Goal: Information Seeking & Learning: Check status

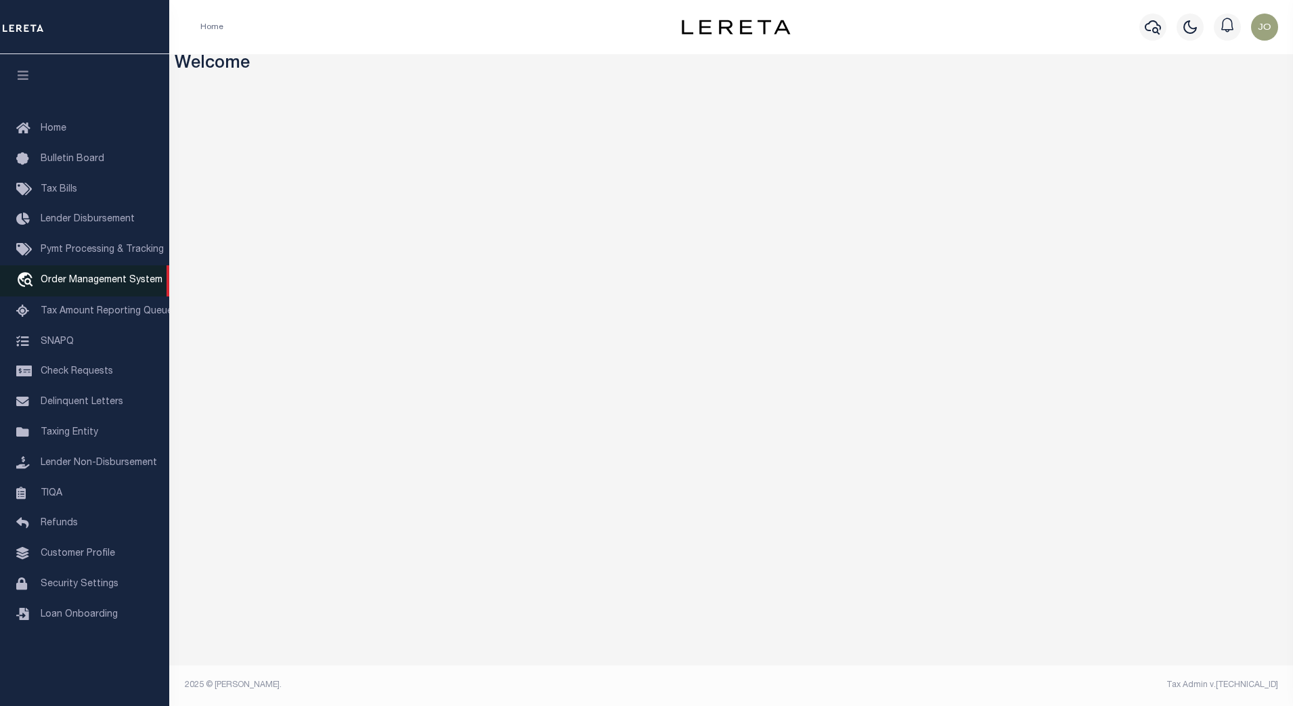
click at [92, 281] on span "Order Management System" at bounding box center [102, 280] width 122 height 9
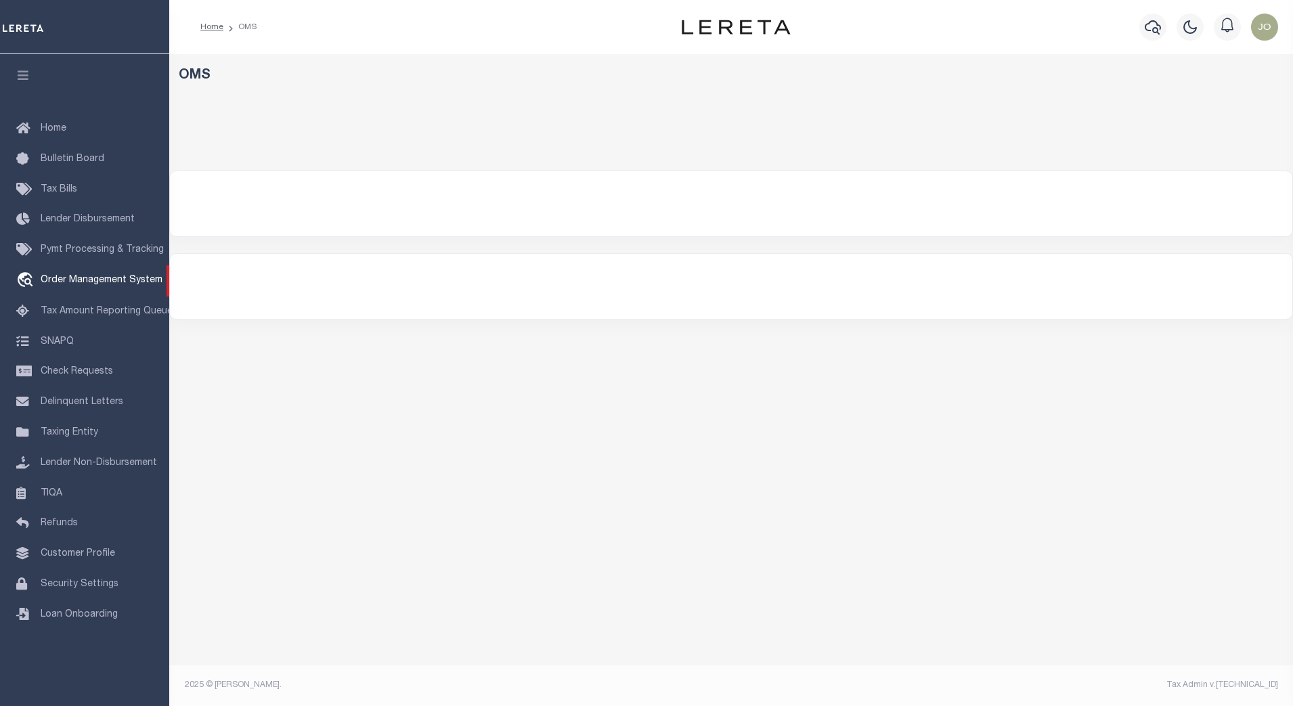
select select "200"
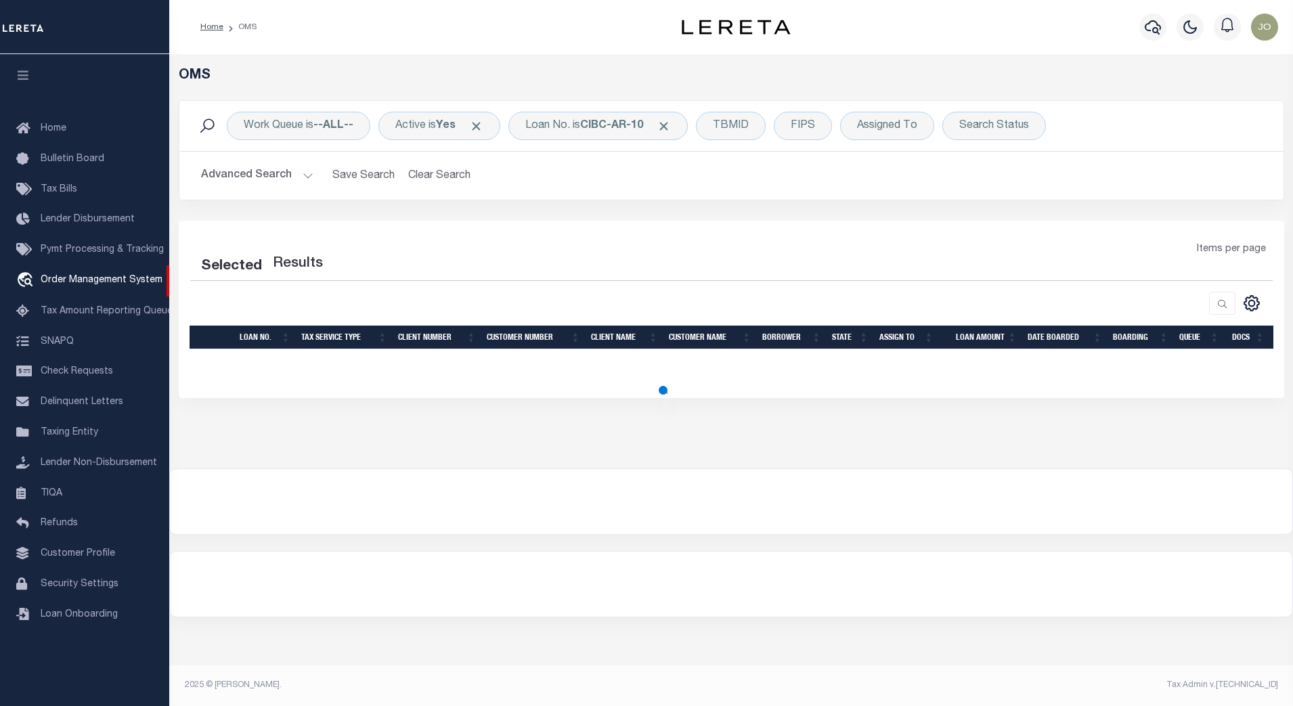
select select "200"
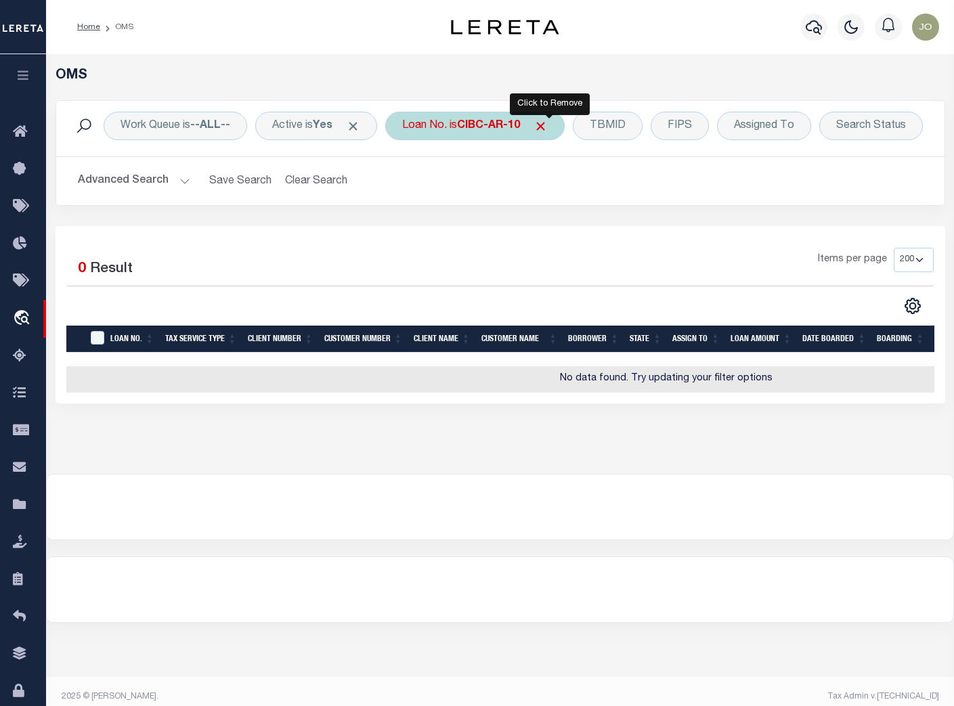
click at [546, 125] on span "Click to Remove" at bounding box center [541, 126] width 14 height 14
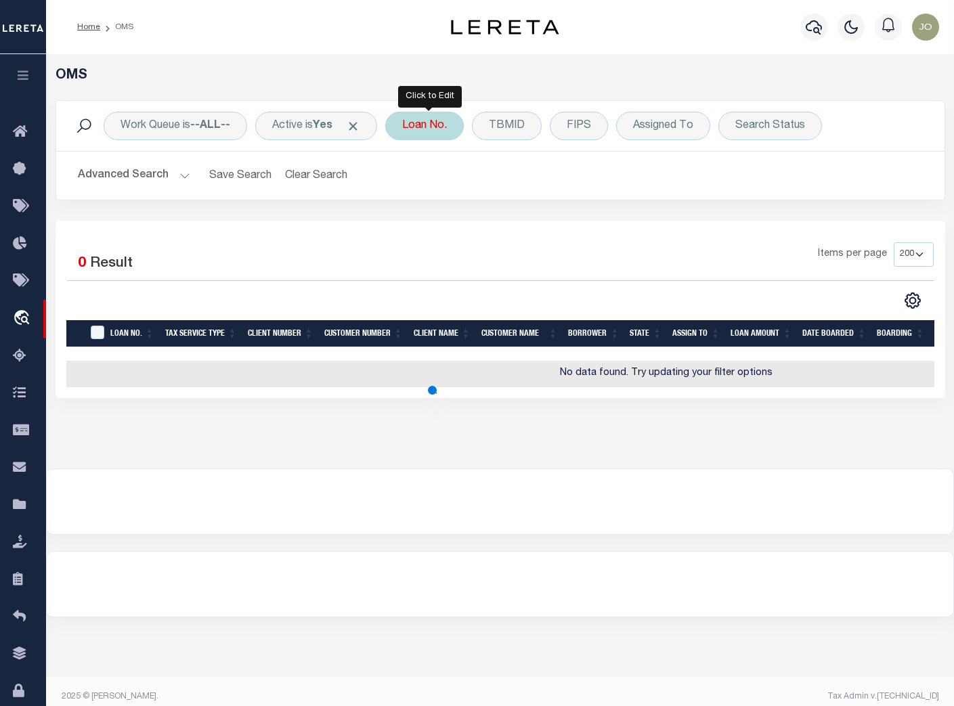
click at [440, 130] on div "Loan No." at bounding box center [424, 126] width 79 height 28
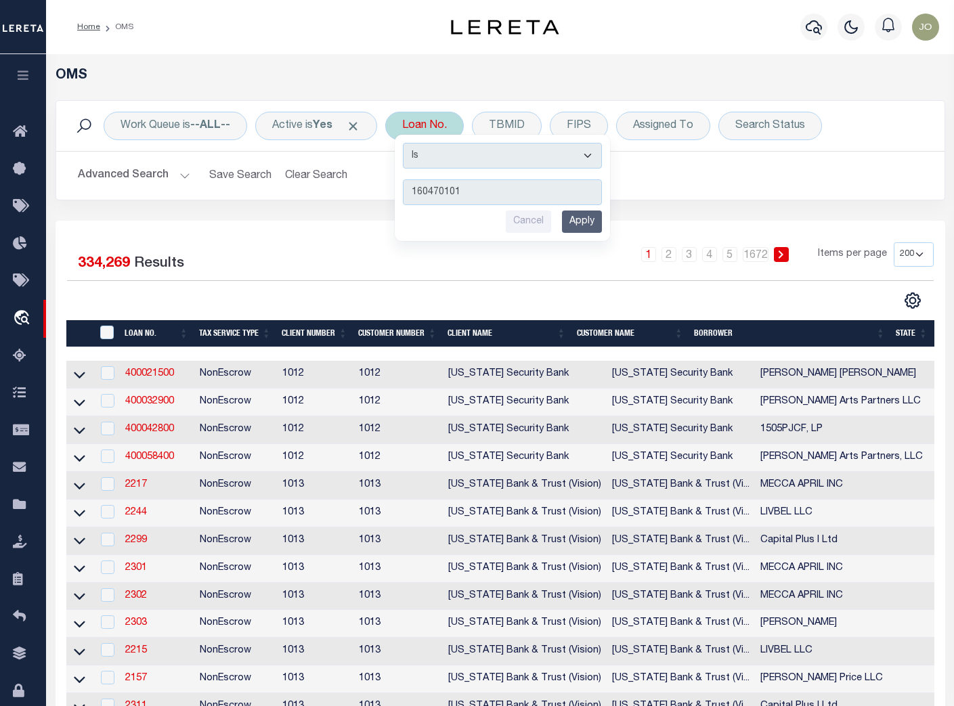
type input "160470101"
click at [599, 224] on input "Apply" at bounding box center [582, 222] width 40 height 22
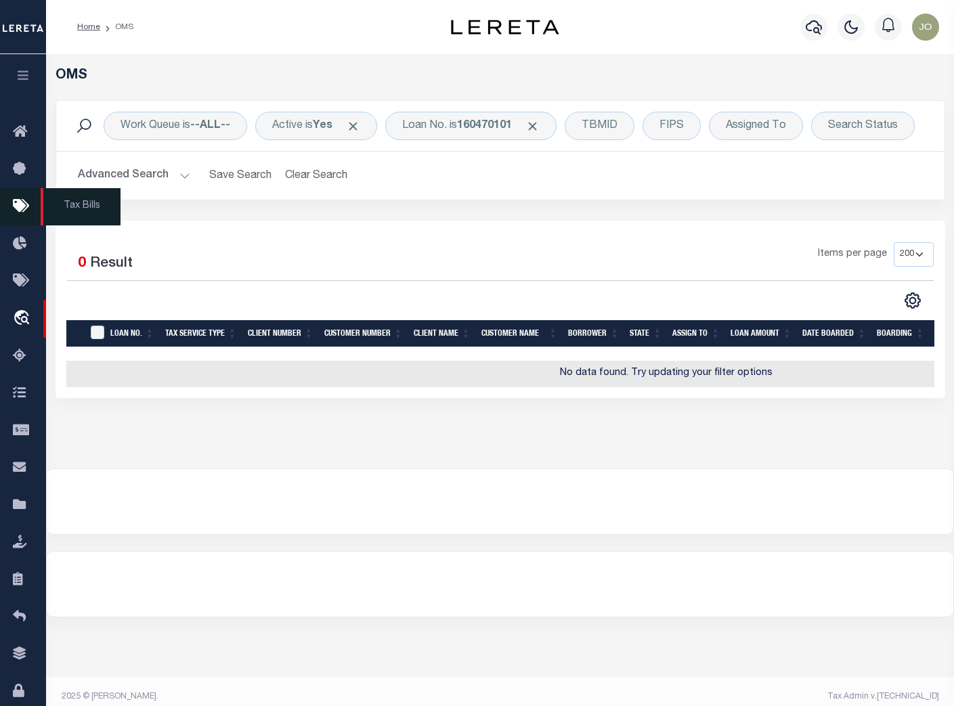
click at [22, 211] on icon at bounding box center [24, 206] width 22 height 17
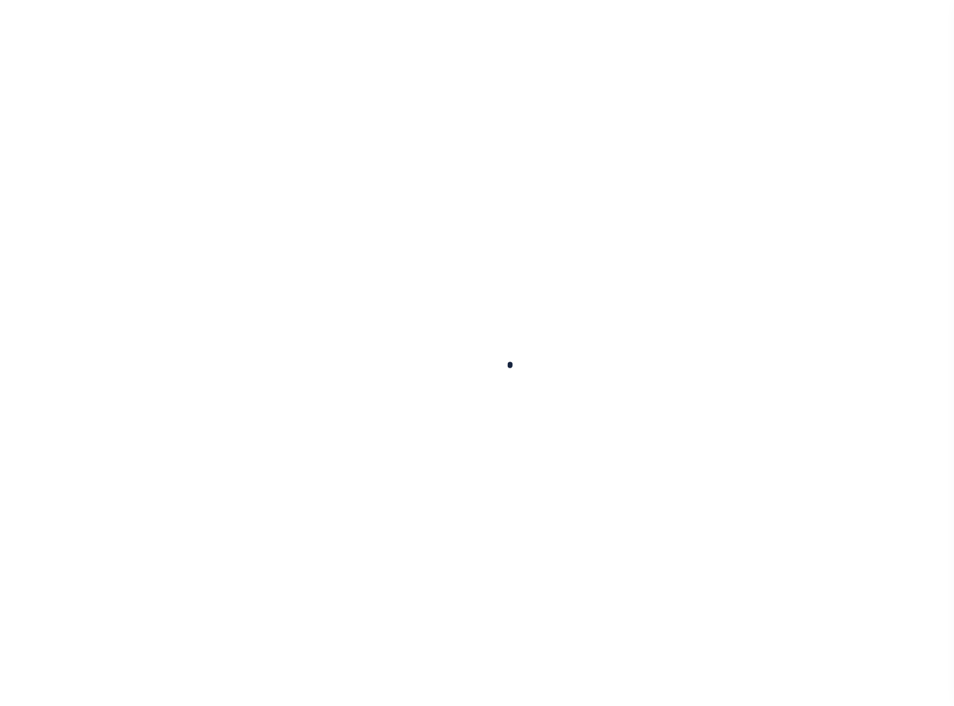
select select
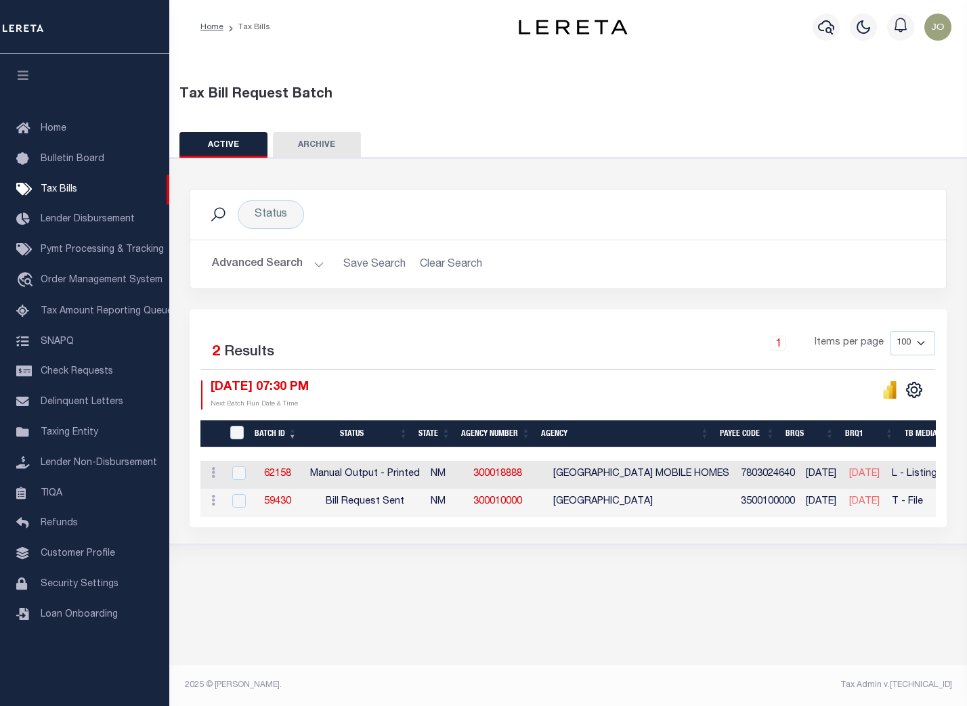
click at [309, 259] on button "Advanced Search" at bounding box center [268, 264] width 112 height 26
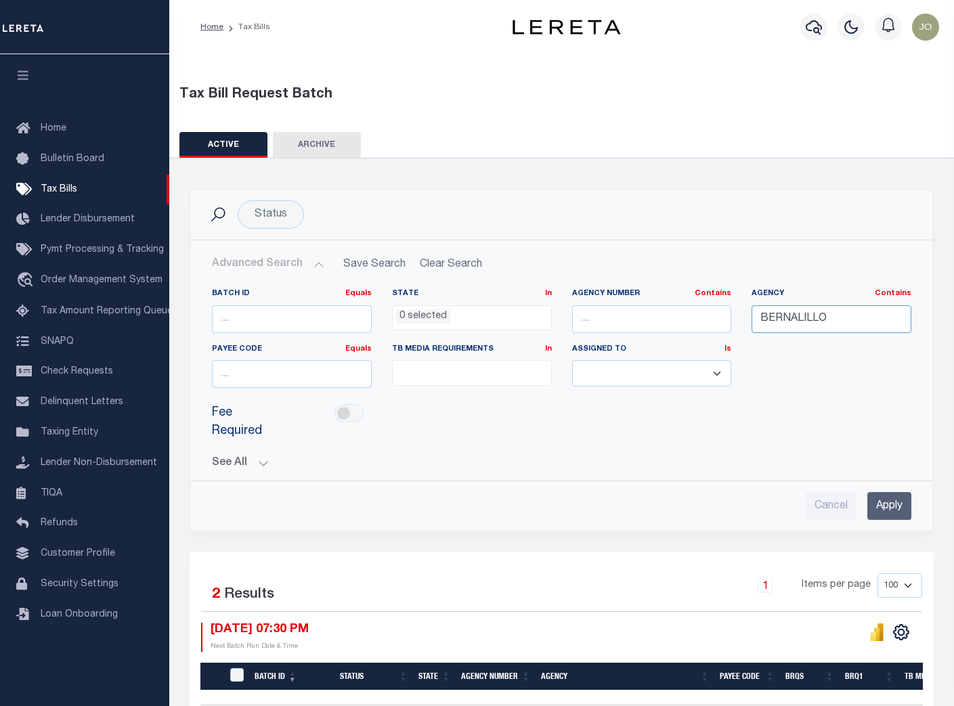
click at [783, 326] on input "BERNALILLO" at bounding box center [832, 319] width 160 height 28
click at [784, 325] on input "BERNALILLO" at bounding box center [832, 319] width 160 height 28
click at [652, 316] on input "text" at bounding box center [652, 319] width 160 height 28
paste input "160470101"
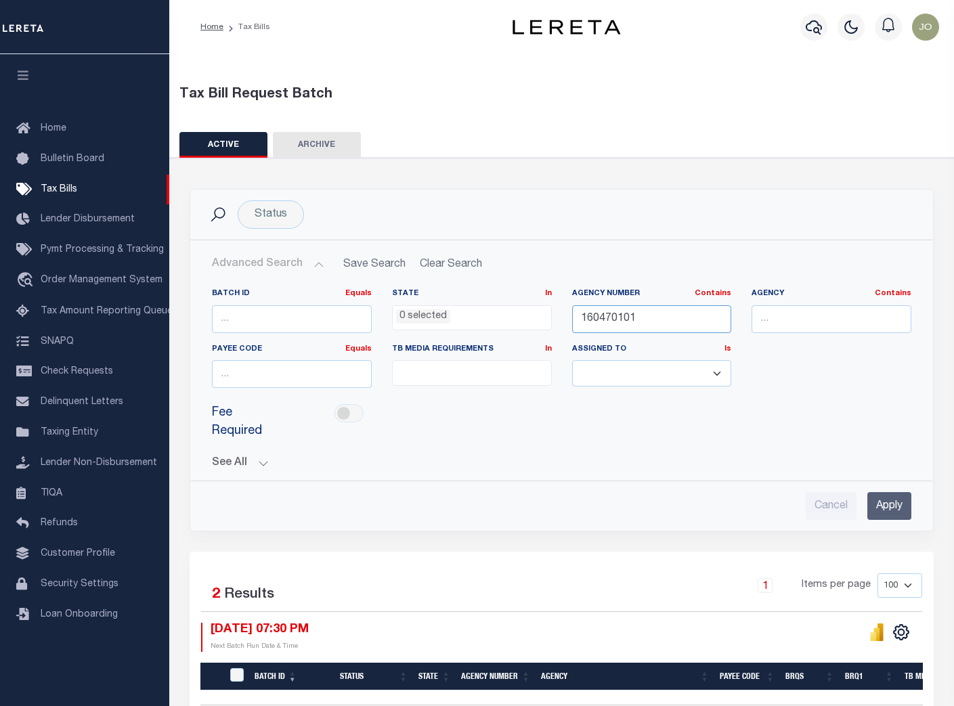
type input "160470101"
click at [886, 500] on input "Apply" at bounding box center [889, 506] width 44 height 28
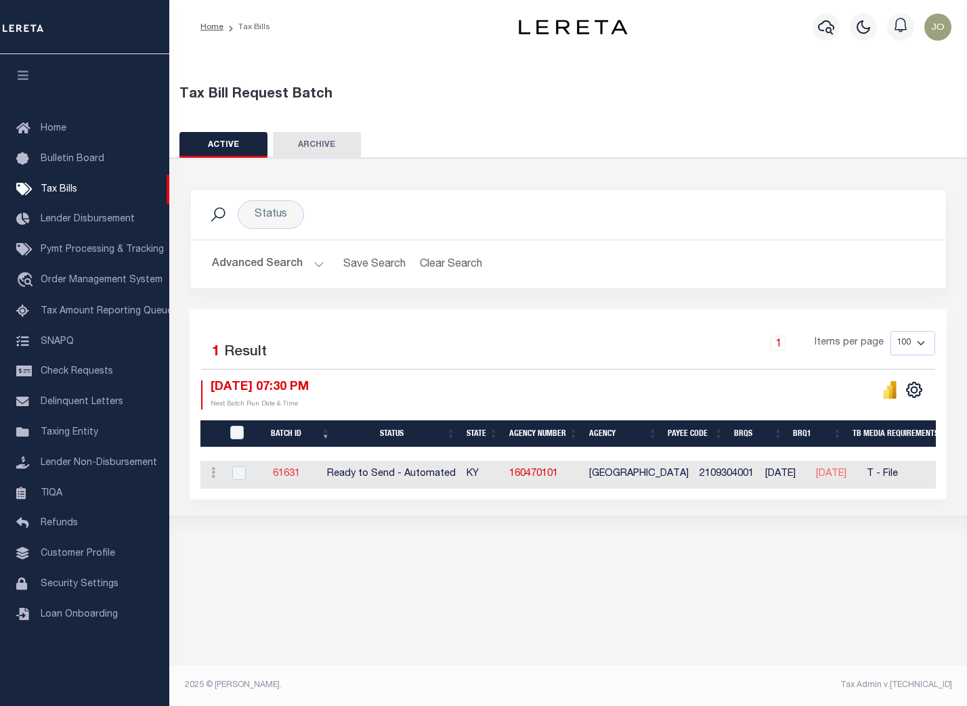
click at [295, 471] on link "61631" at bounding box center [286, 473] width 27 height 9
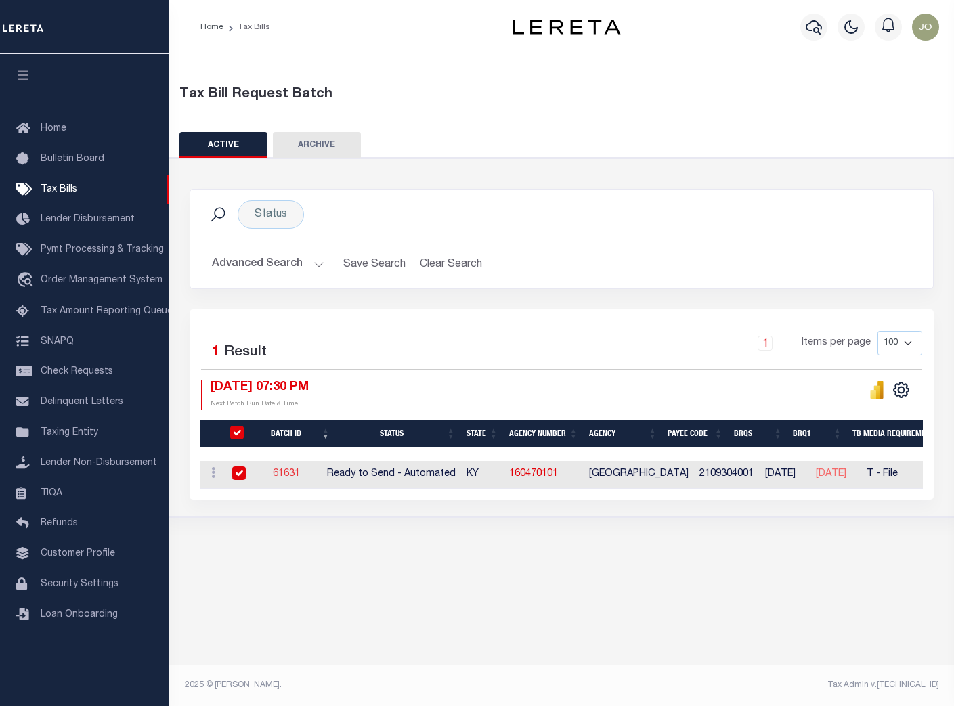
select select "RTA"
type input "No"
select select "30"
select select "22"
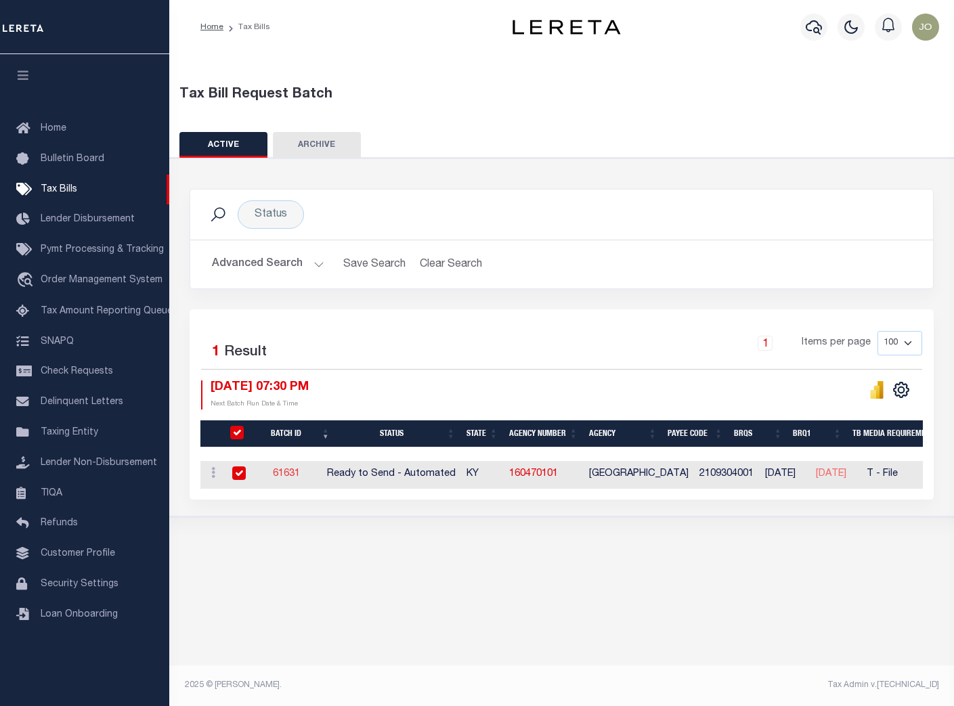
select select "2"
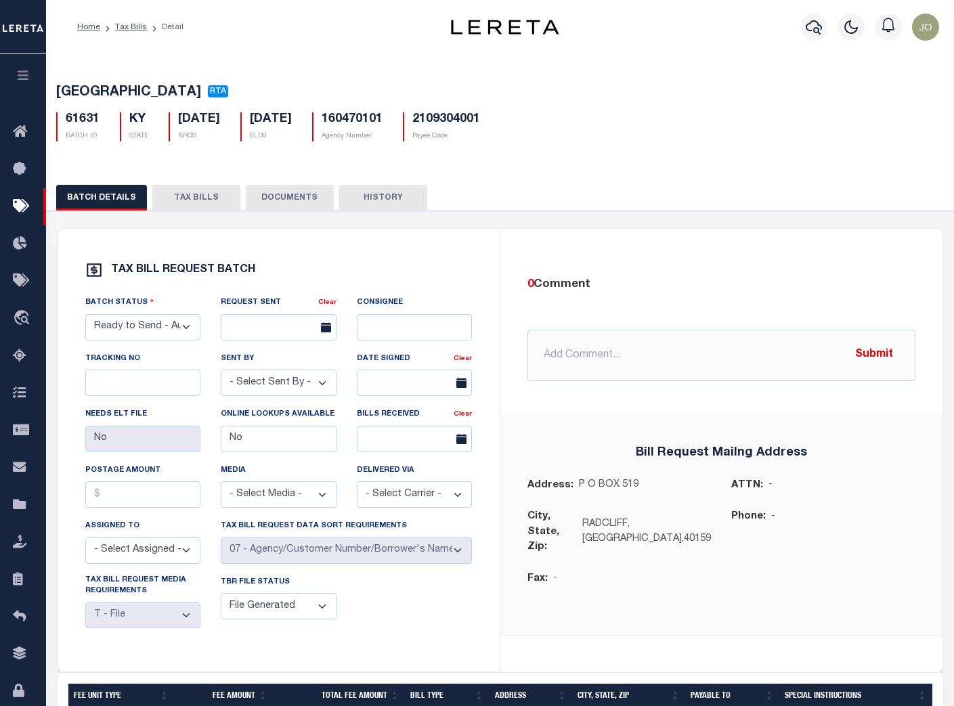
click at [194, 201] on button "TAX BILLS" at bounding box center [196, 198] width 88 height 26
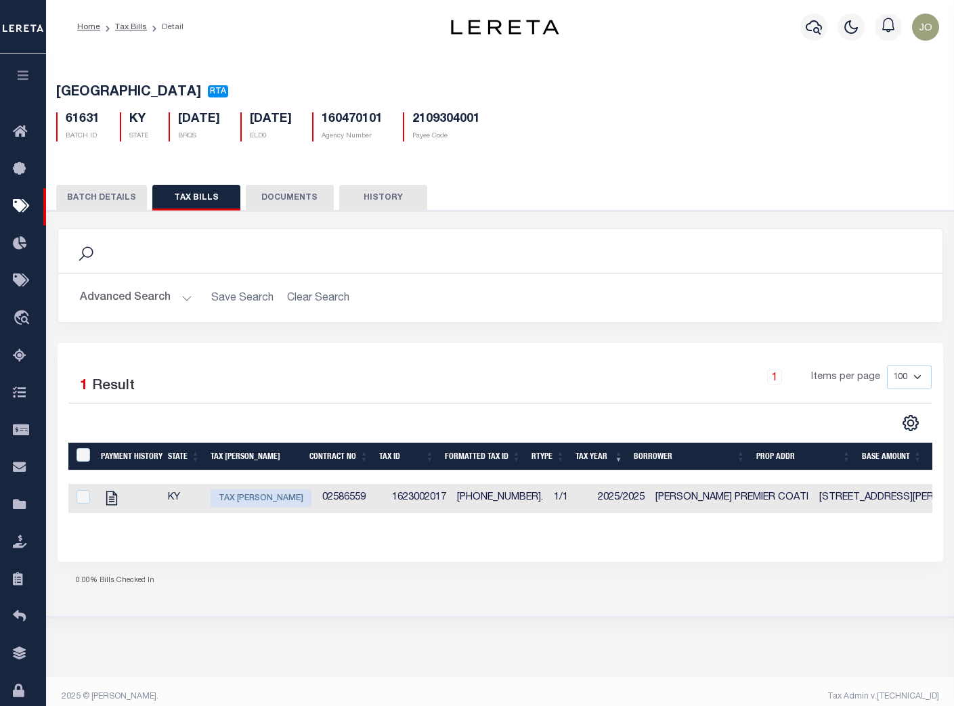
click at [111, 206] on button "BATCH DETAILS" at bounding box center [101, 198] width 91 height 26
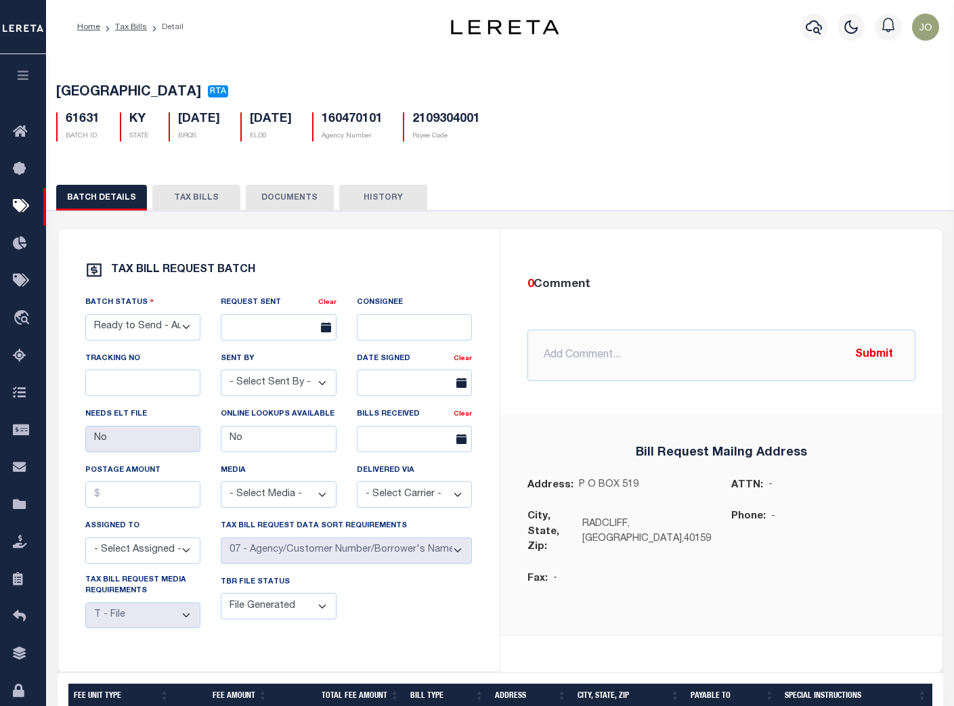
click at [181, 202] on button "TAX BILLS" at bounding box center [196, 198] width 88 height 26
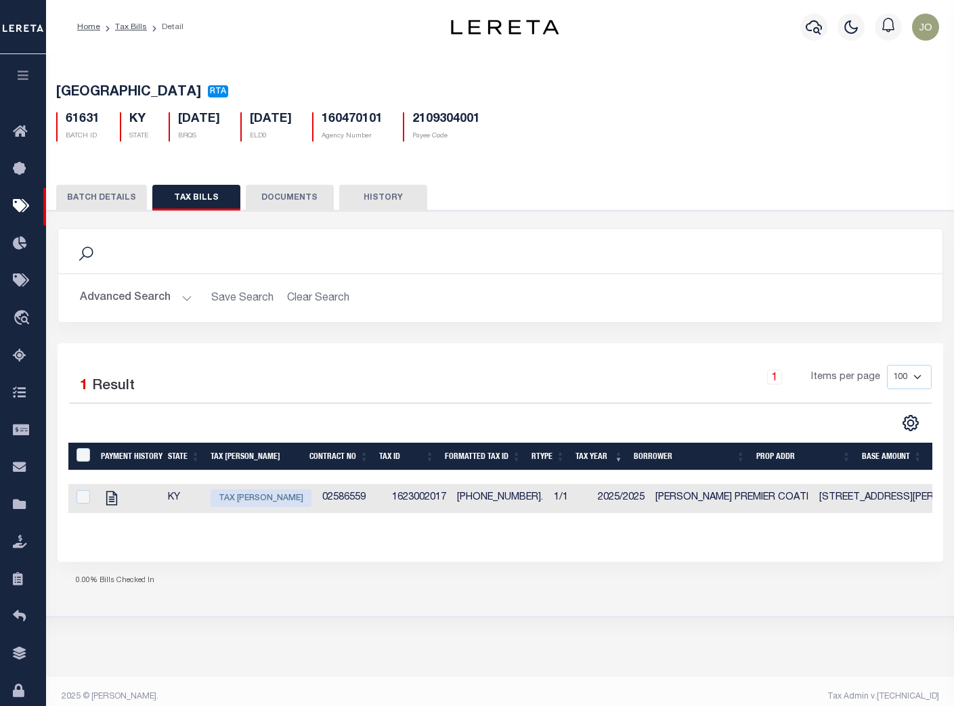
click at [336, 502] on td "02586559" at bounding box center [352, 498] width 70 height 29
checkbox input "true"
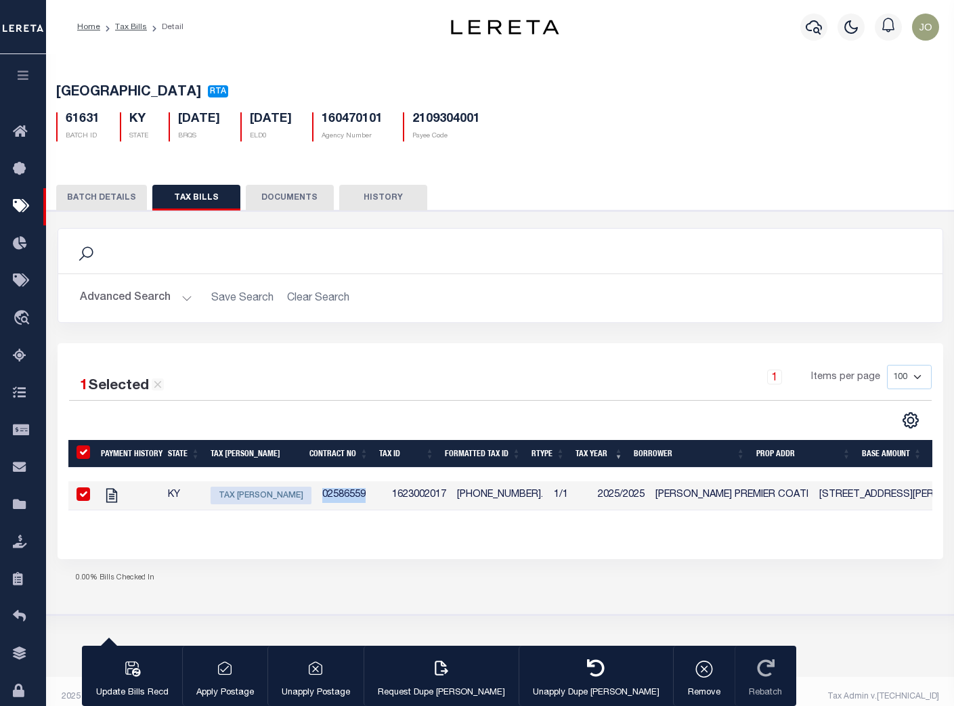
click at [336, 502] on td "02586559" at bounding box center [352, 495] width 70 height 29
checkbox input "false"
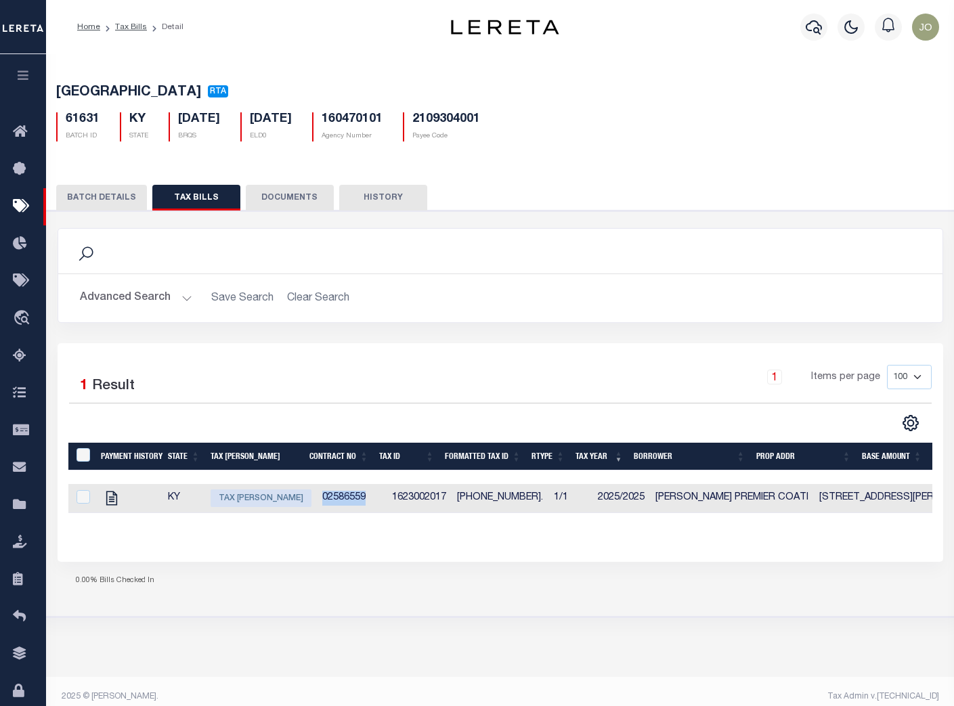
copy td "02586559"
click at [446, 400] on div "1 Items per page 100 200 500 1000" at bounding box center [611, 382] width 642 height 35
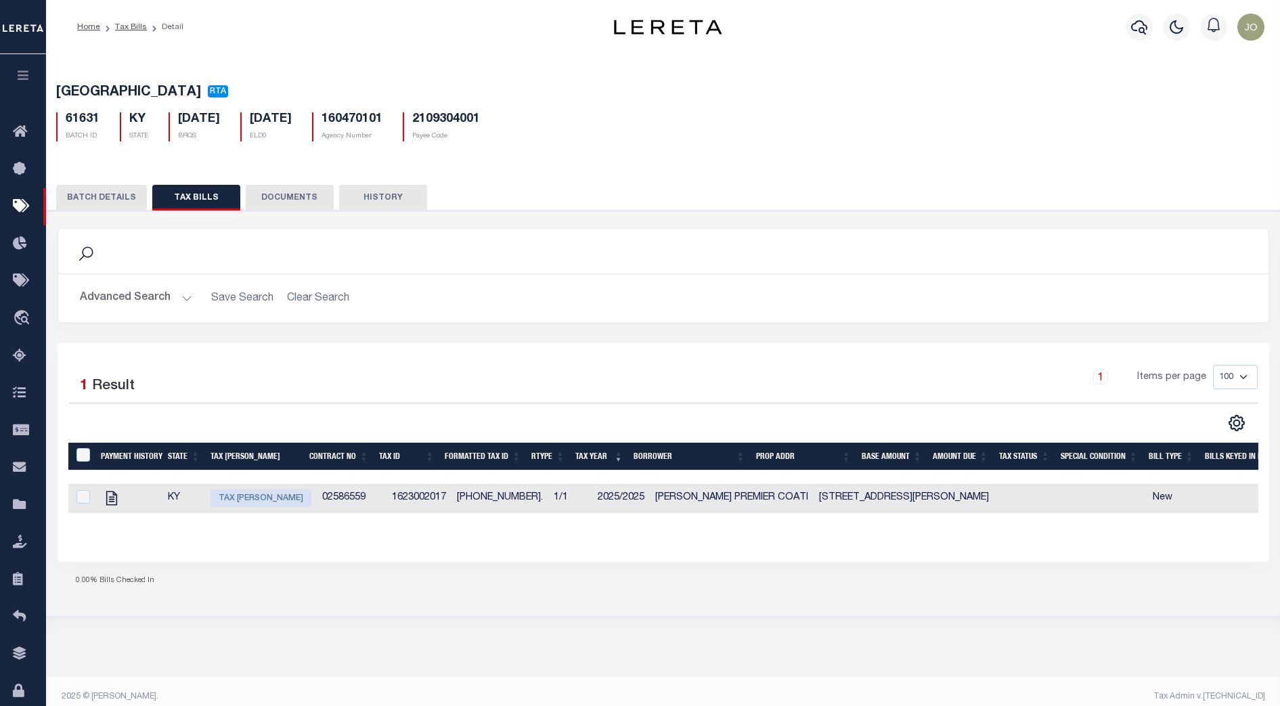
click at [510, 582] on div "0.00% Bills Checked In" at bounding box center [664, 581] width 1212 height 39
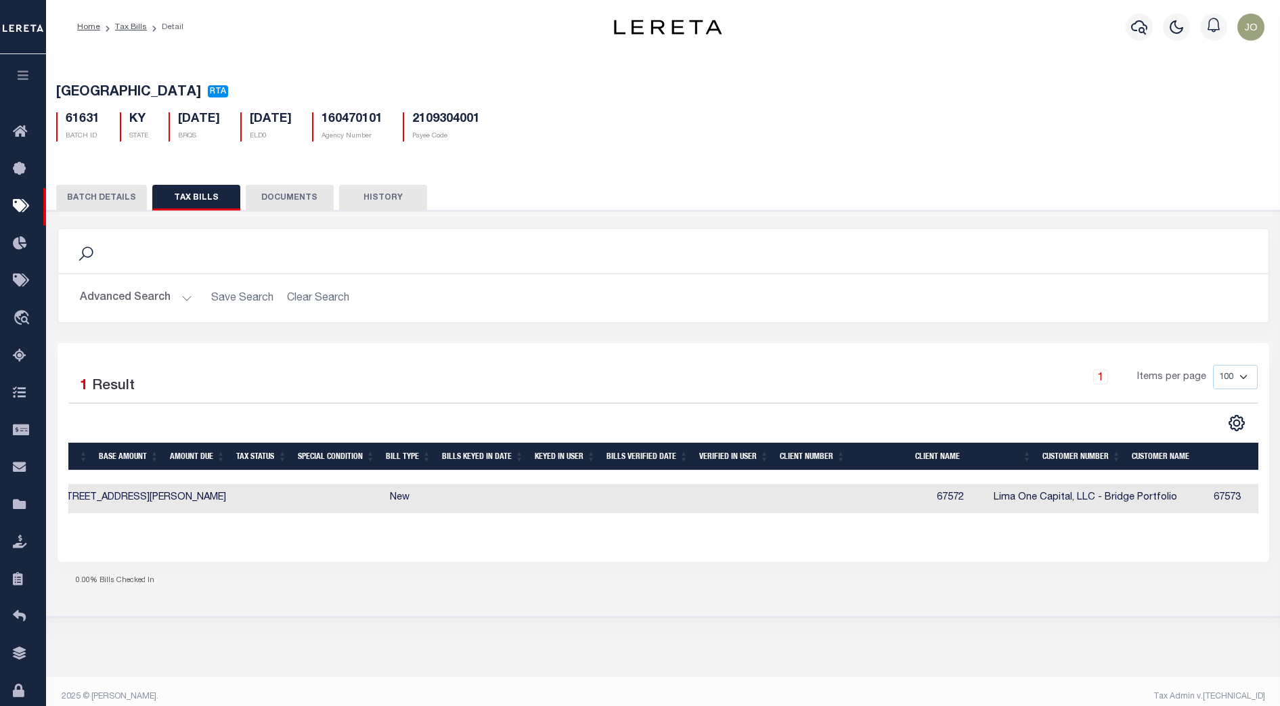
scroll to position [0, 755]
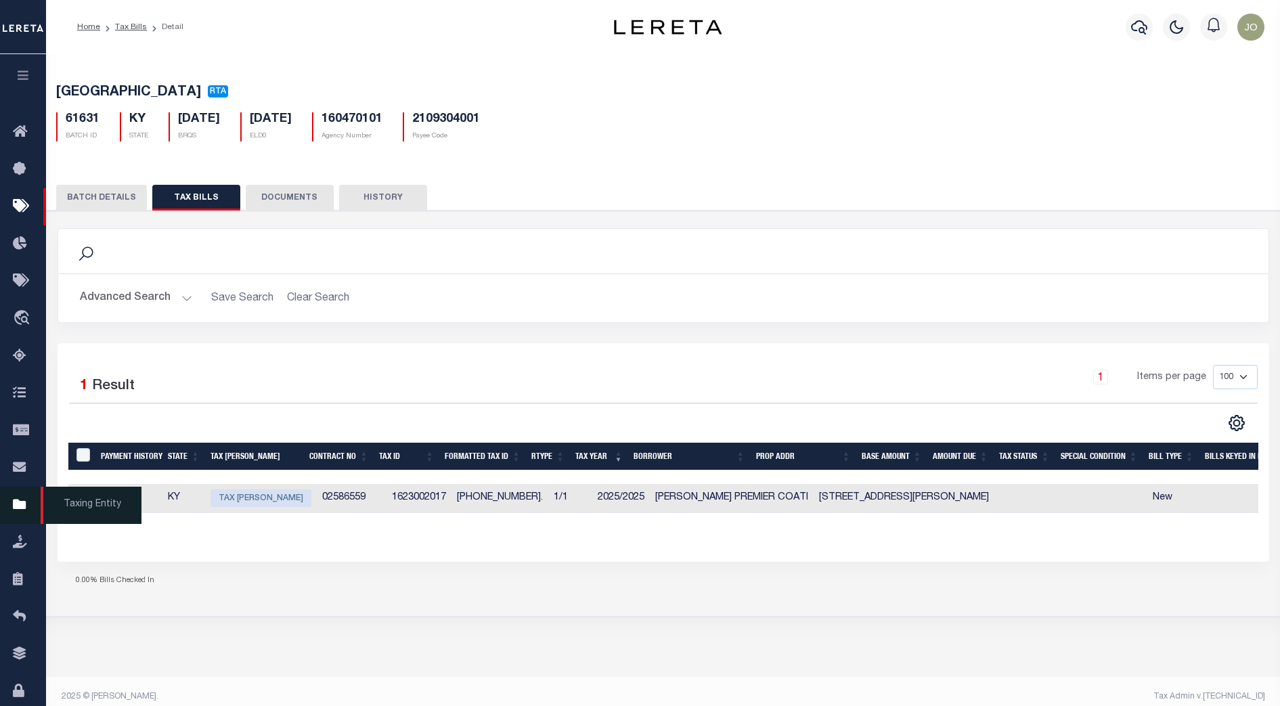
click at [18, 509] on icon at bounding box center [24, 505] width 22 height 17
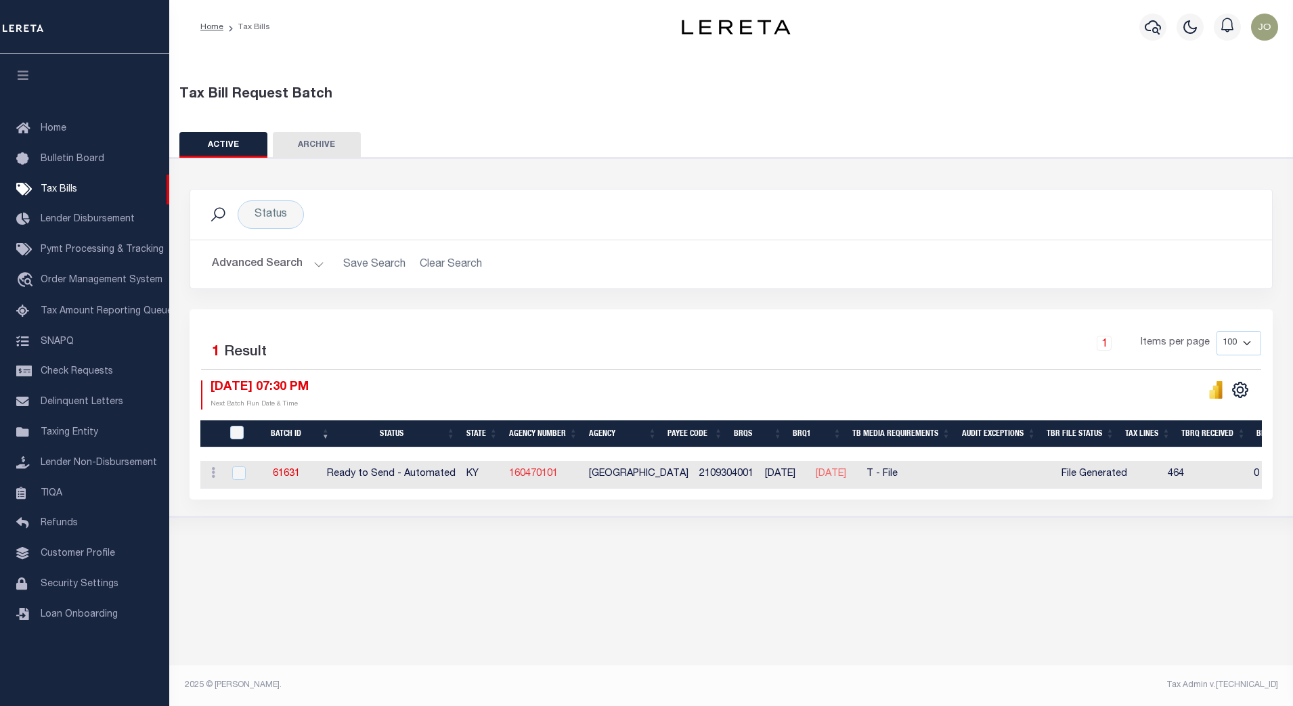
click at [533, 475] on link "160470101" at bounding box center [533, 473] width 49 height 9
checkbox input "true"
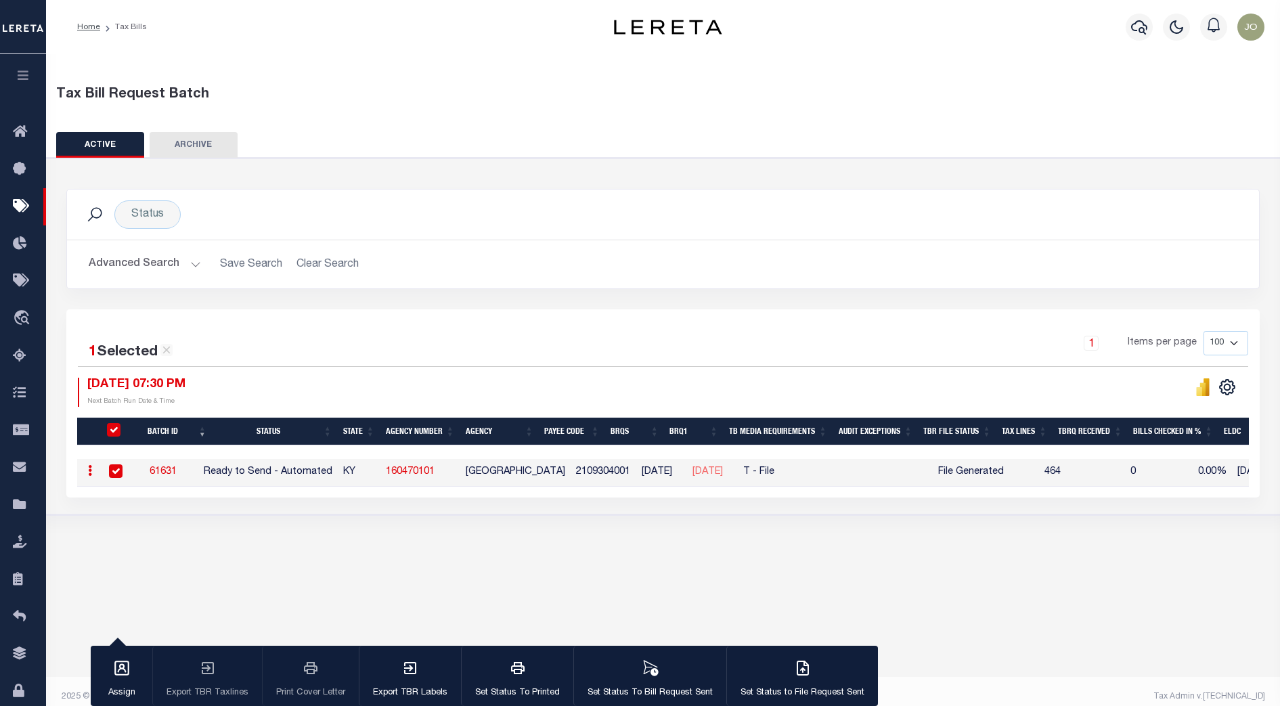
click at [748, 351] on div "1 Items per page 100 200 500 1000" at bounding box center [812, 348] width 873 height 35
click at [179, 270] on button "Advanced Search" at bounding box center [145, 264] width 112 height 26
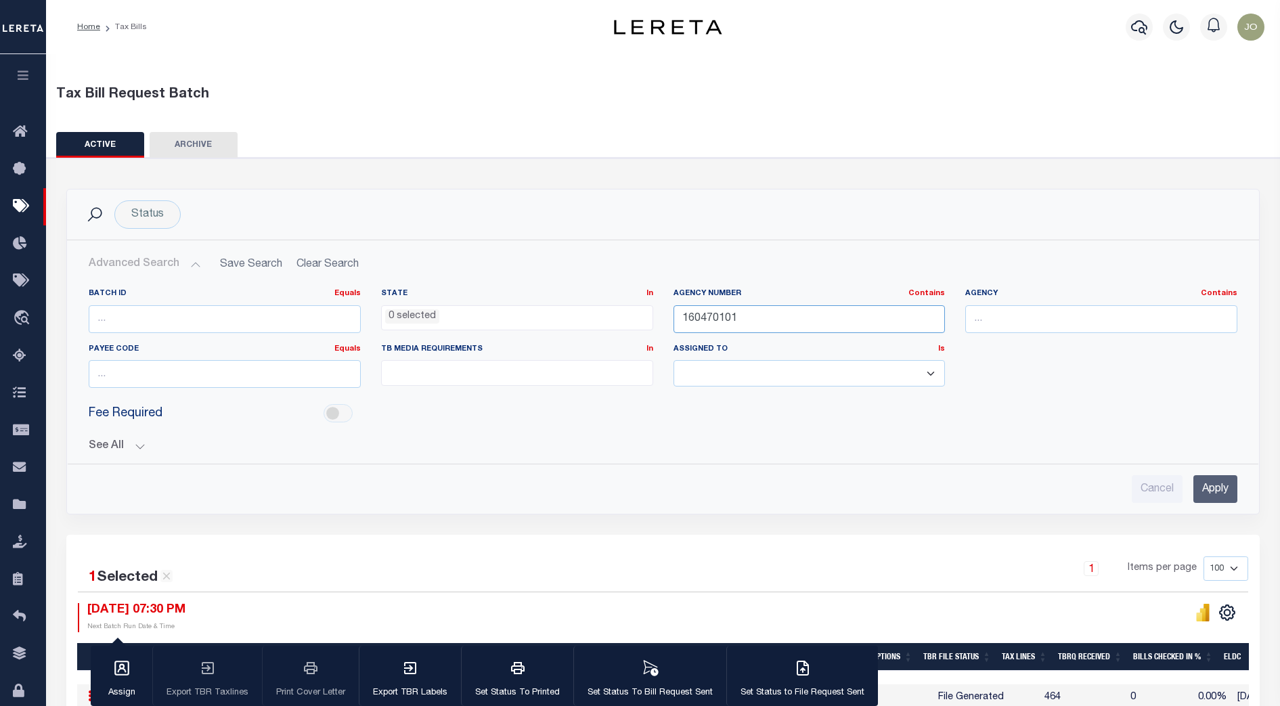
click at [774, 321] on input "160470101" at bounding box center [810, 319] width 272 height 28
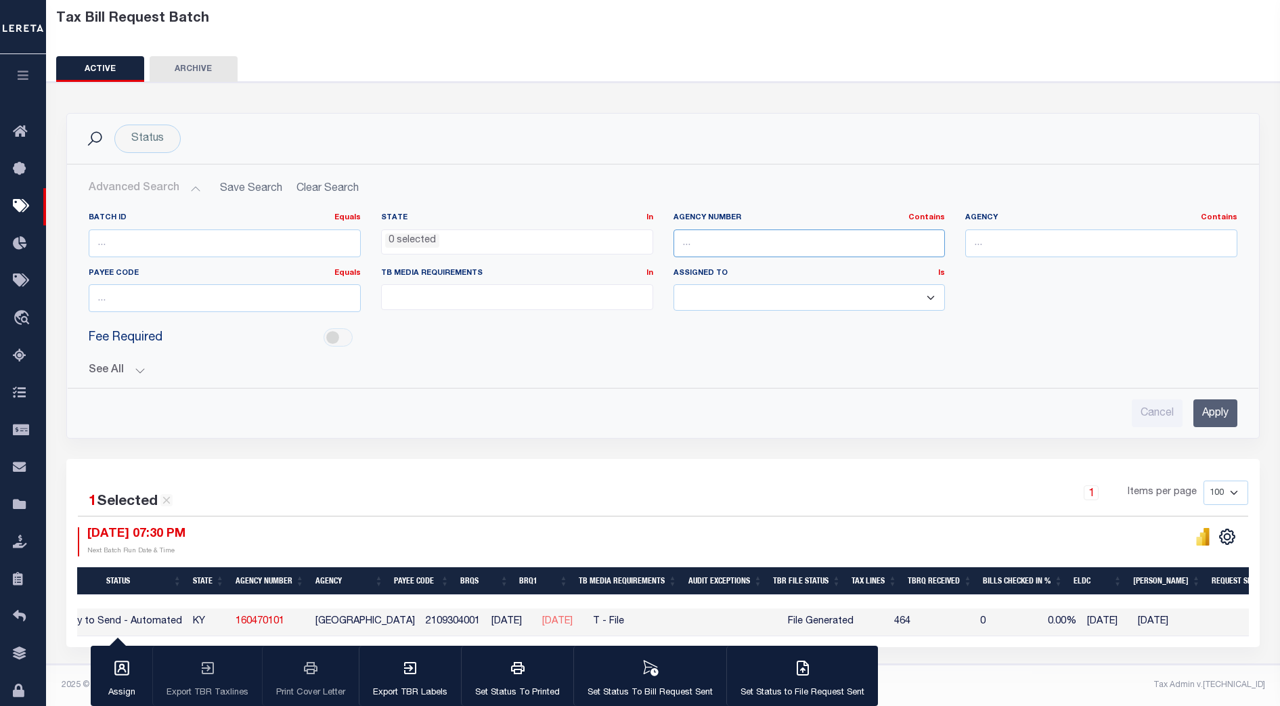
scroll to position [0, 151]
click at [867, 488] on div "1 Items per page 100 200 500 1000" at bounding box center [812, 498] width 873 height 35
click at [842, 466] on div "1 Selected 1 Result 1 Items per page 100 200 500 1000 09/03/2025 07:30 PM" at bounding box center [663, 553] width 1194 height 188
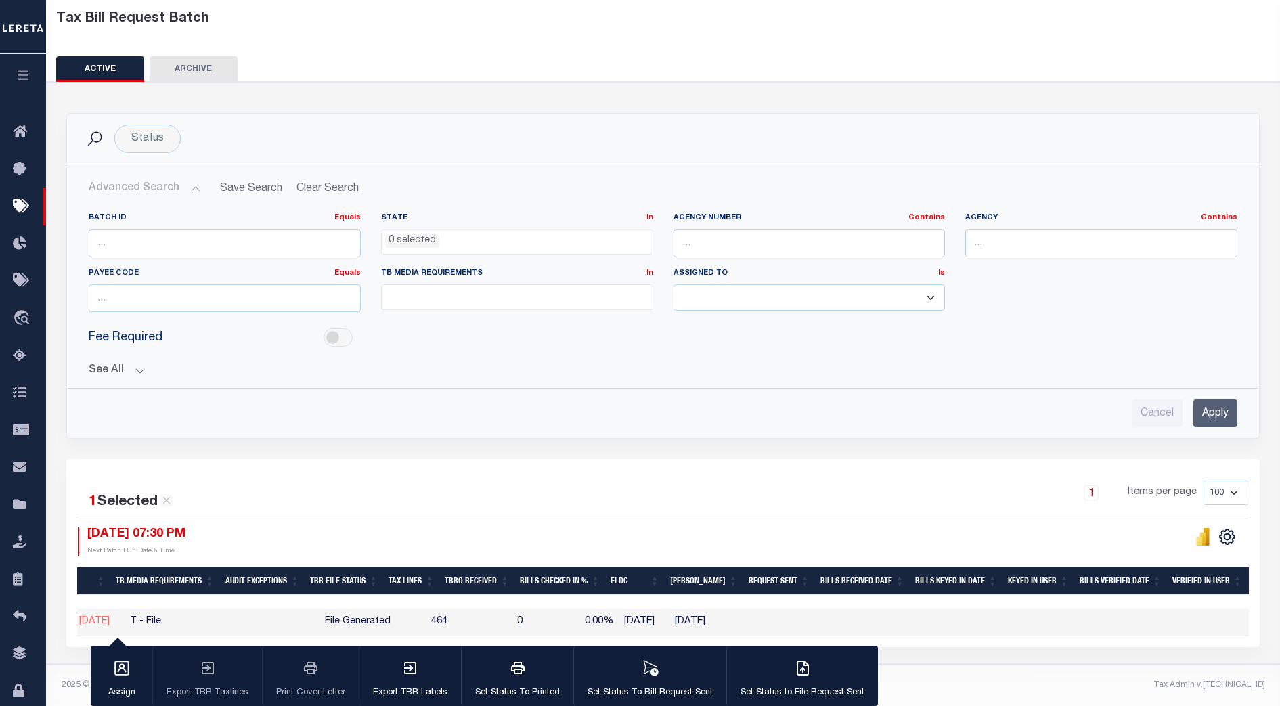
scroll to position [0, 629]
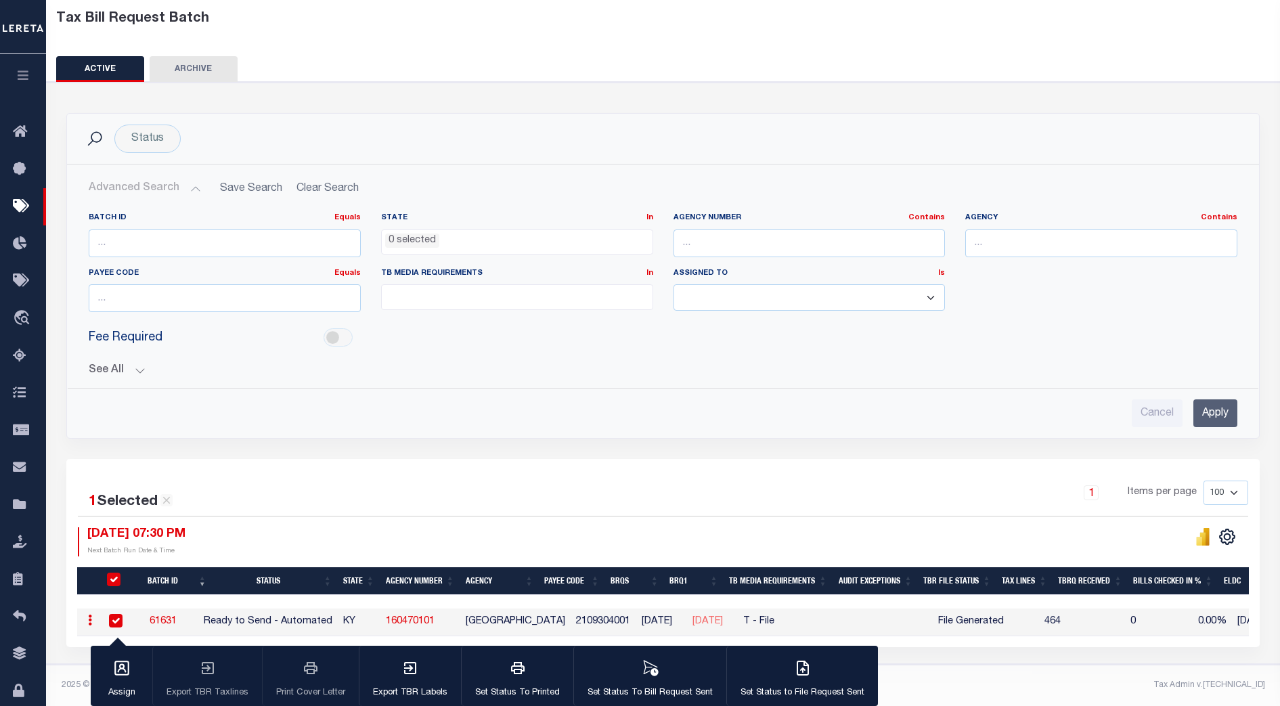
click at [494, 368] on div "Batch ID Equals Equals Is Not Equal To Is Greater Than Is Less Than State In In…" at bounding box center [663, 314] width 1171 height 225
click at [532, 294] on ul at bounding box center [517, 294] width 271 height 18
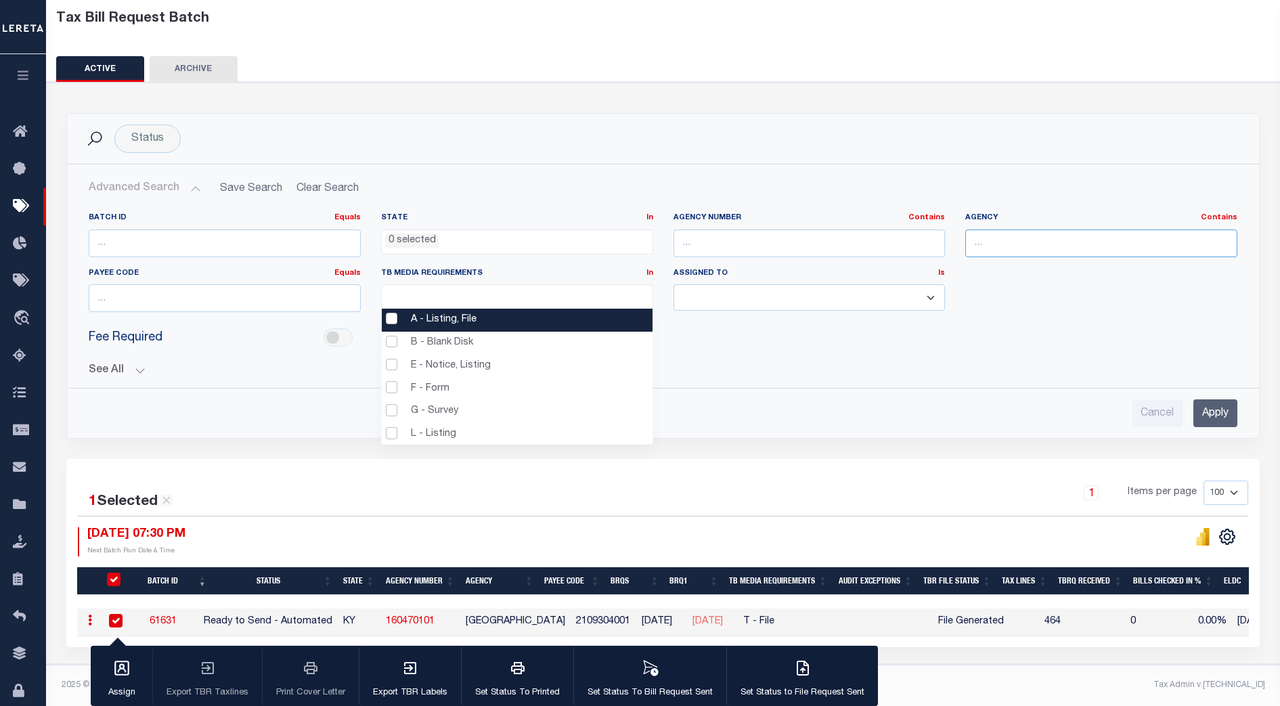
click at [1003, 230] on input "text" at bounding box center [1102, 244] width 272 height 28
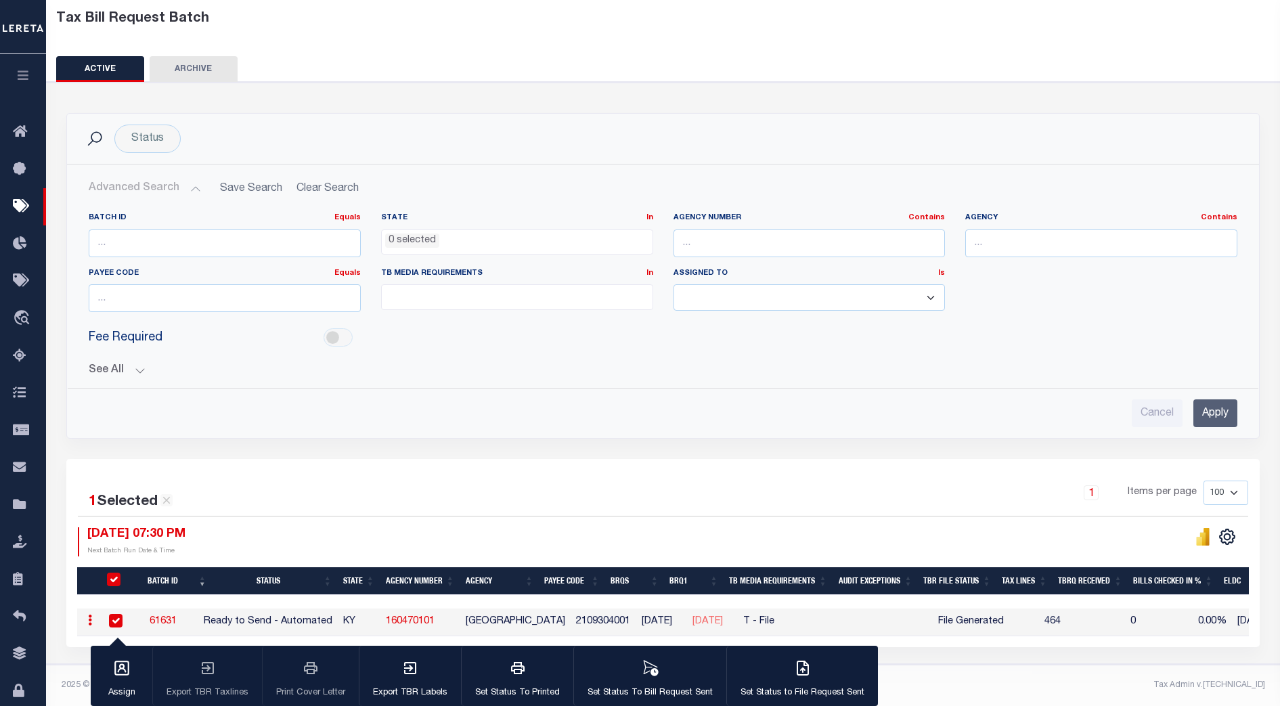
click at [139, 354] on div "See All BRQS On On After Before Between On On After Is" at bounding box center [663, 365] width 1149 height 24
click at [139, 364] on button "See All" at bounding box center [663, 370] width 1149 height 13
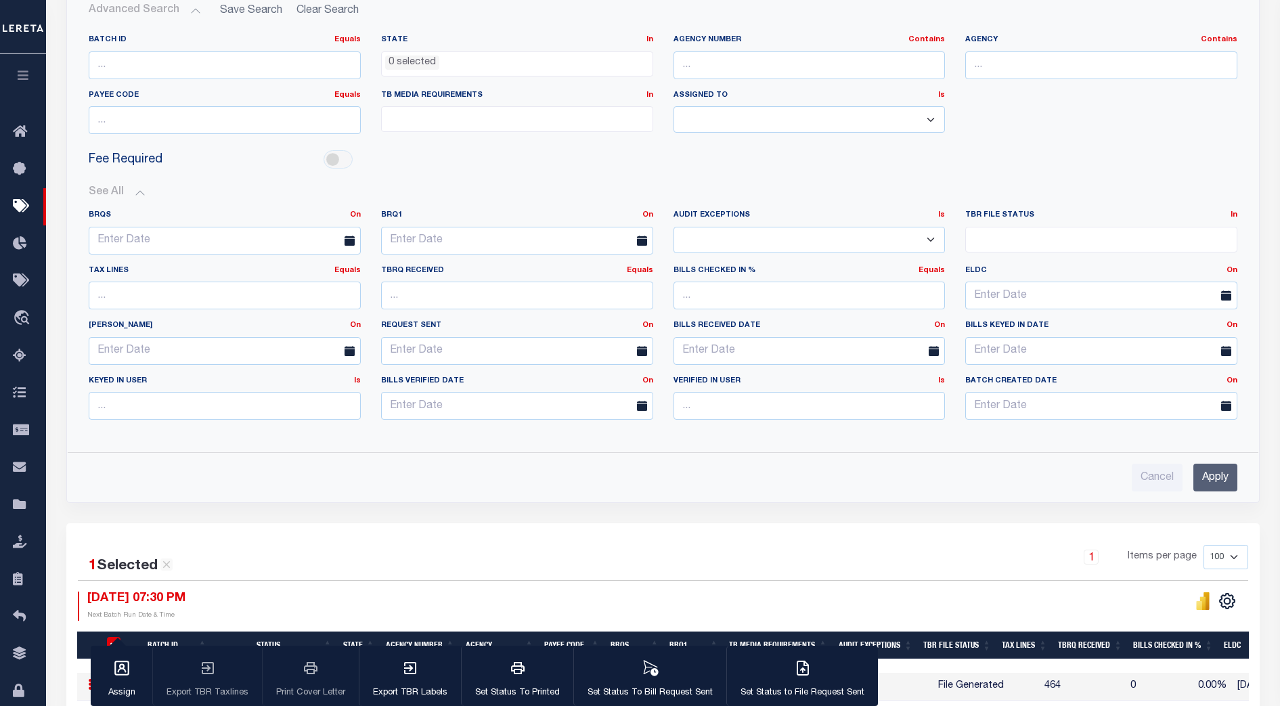
click at [1007, 236] on ul at bounding box center [1101, 237] width 271 height 18
click at [978, 285] on li "File Generated" at bounding box center [1101, 285] width 271 height 23
select select "2"
click at [923, 461] on div "Cancel Apply" at bounding box center [663, 472] width 1171 height 39
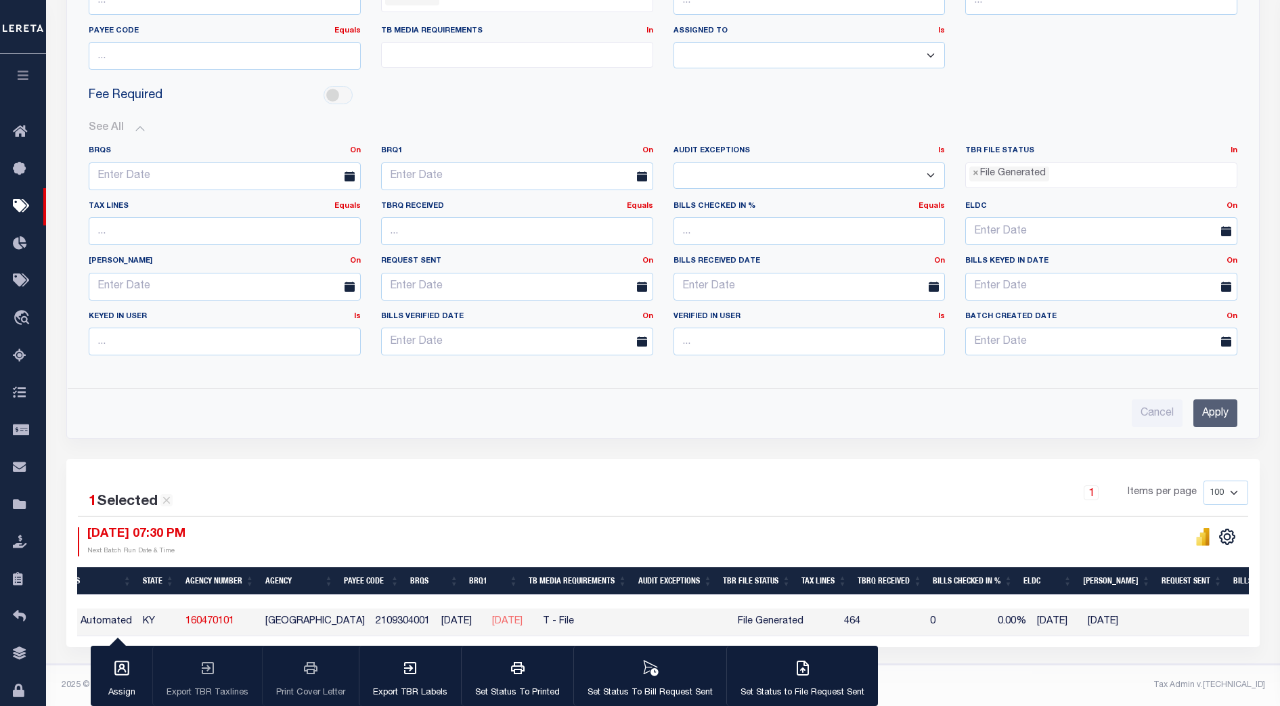
scroll to position [0, 223]
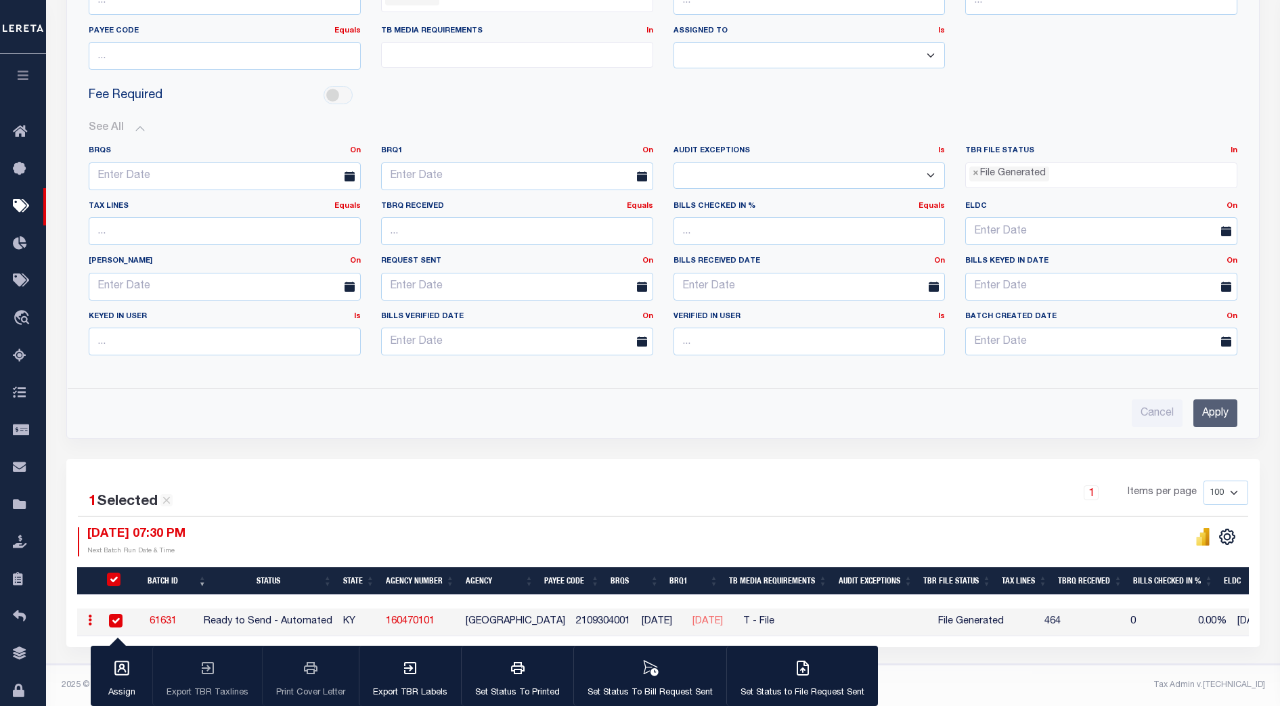
click at [853, 389] on div "Cancel Apply" at bounding box center [663, 408] width 1171 height 39
click at [751, 92] on div "Fee Required" at bounding box center [663, 96] width 1169 height 30
click at [288, 221] on input "number" at bounding box center [225, 231] width 272 height 28
click at [347, 217] on input "1" at bounding box center [225, 231] width 272 height 28
type input "2"
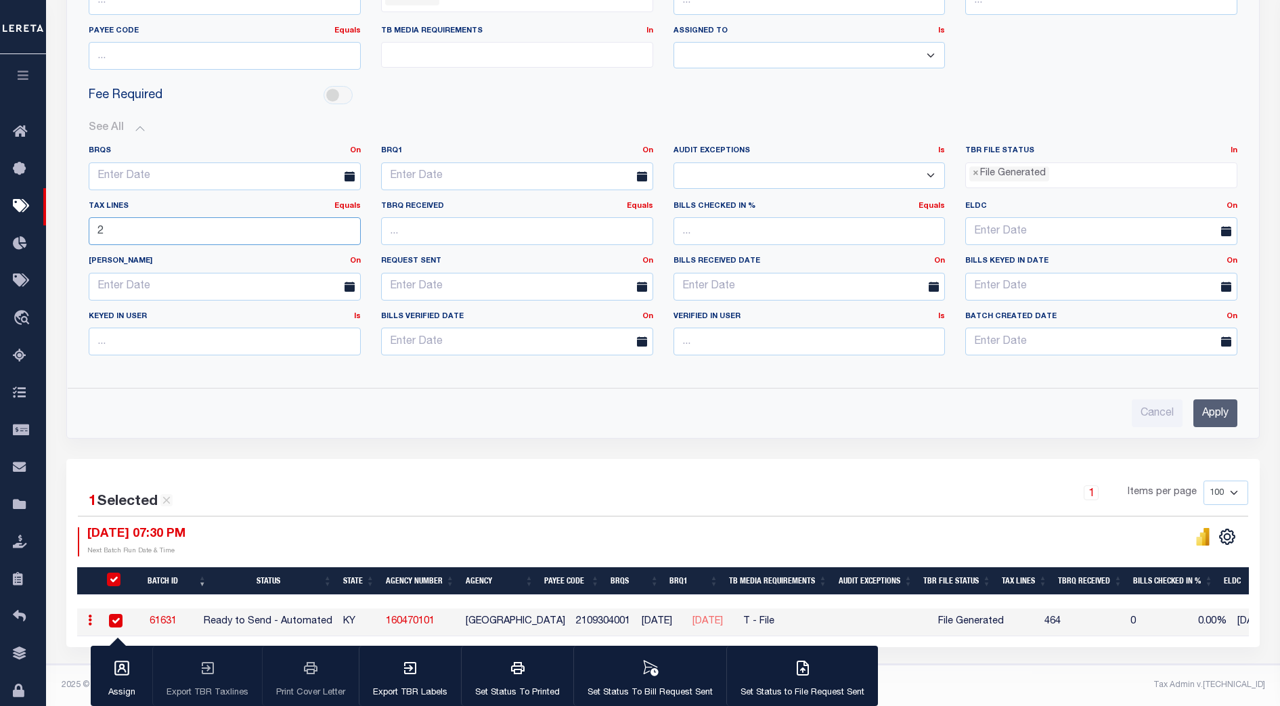
click at [347, 217] on input "2" at bounding box center [225, 231] width 272 height 28
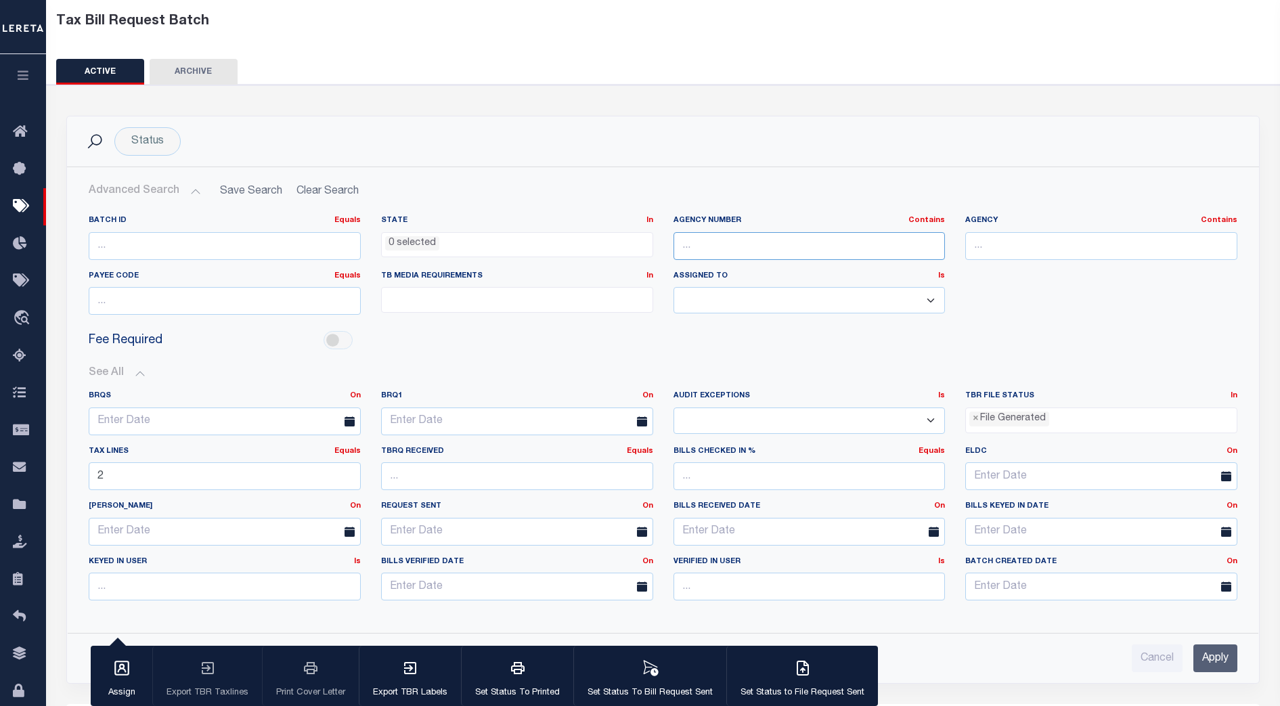
click at [738, 239] on input "text" at bounding box center [810, 246] width 272 height 28
paste input "160470101"
type input "160470101"
click at [1212, 654] on input "Apply" at bounding box center [1216, 659] width 44 height 28
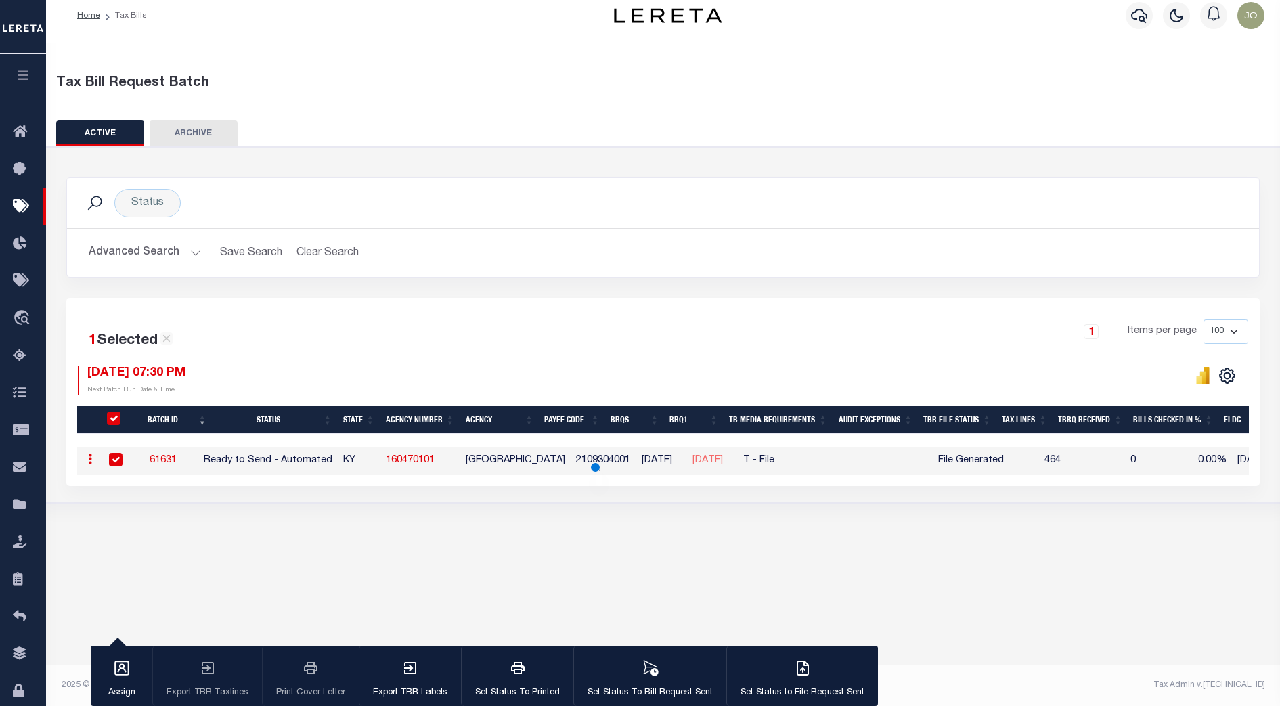
scroll to position [12, 0]
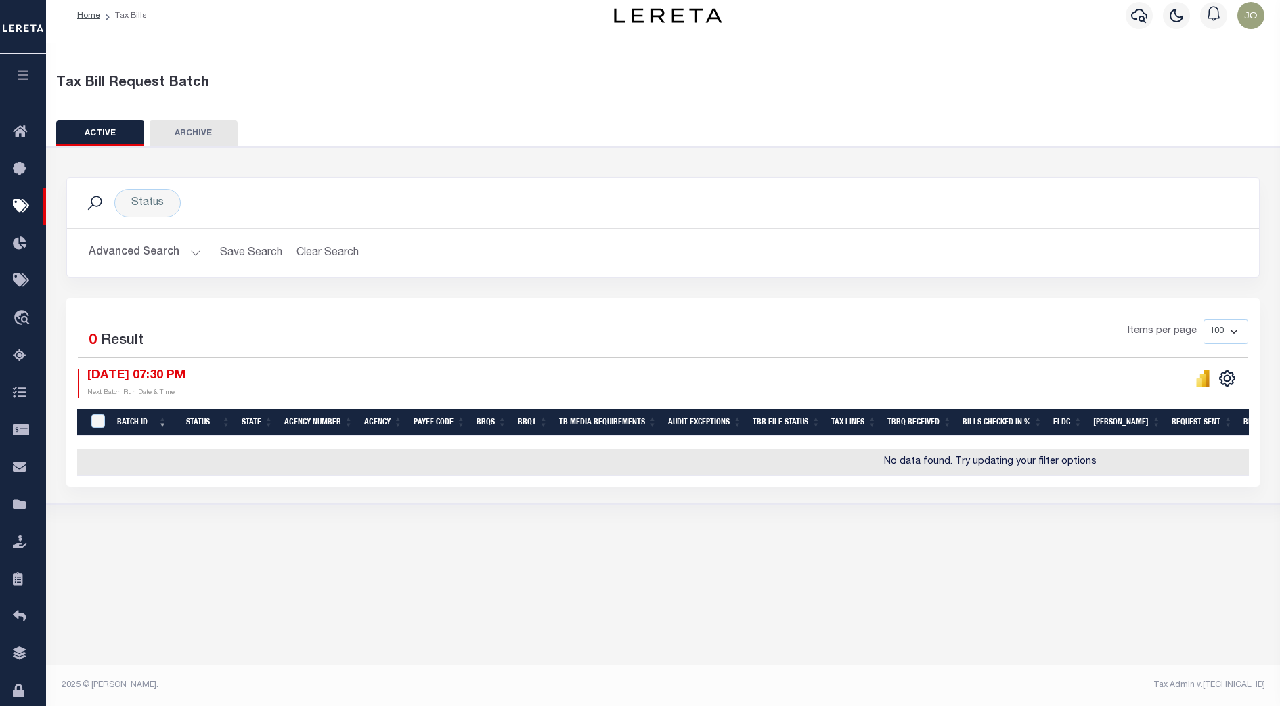
click at [175, 254] on button "Advanced Search" at bounding box center [145, 253] width 112 height 26
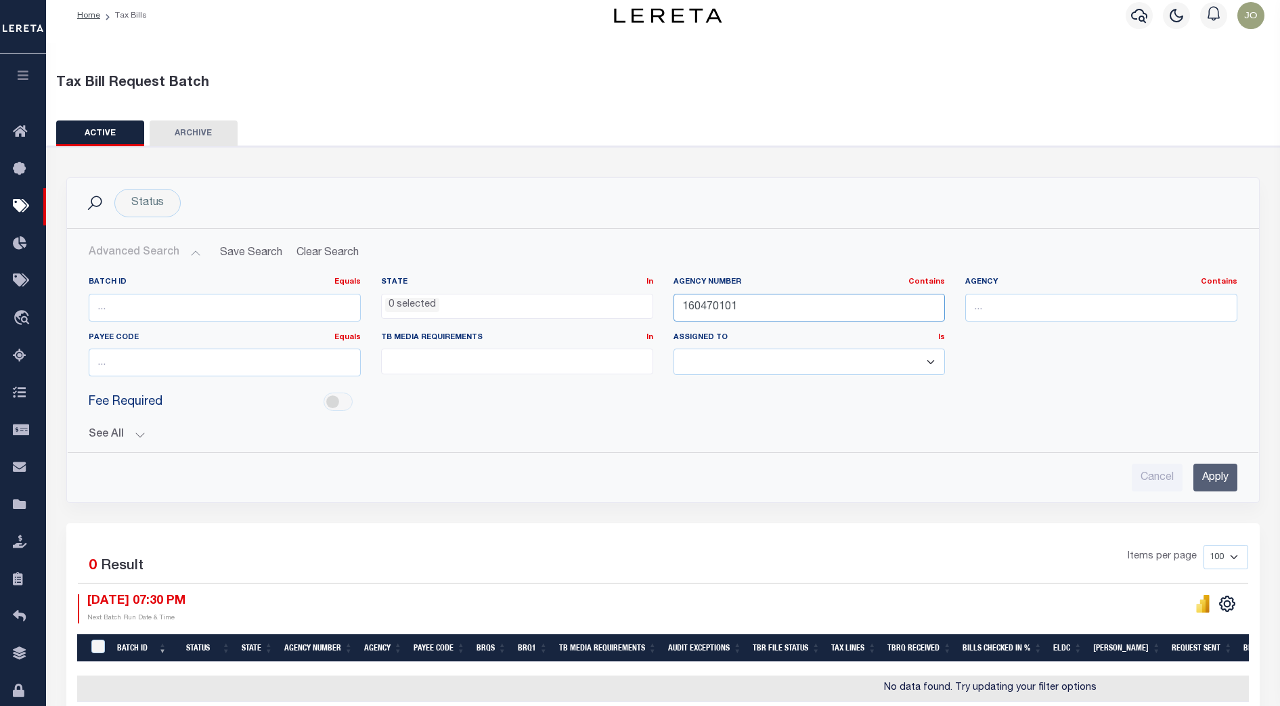
click at [712, 311] on input "160470101" at bounding box center [810, 308] width 272 height 28
paste input "30790000"
click at [1208, 475] on input "Apply" at bounding box center [1216, 478] width 44 height 28
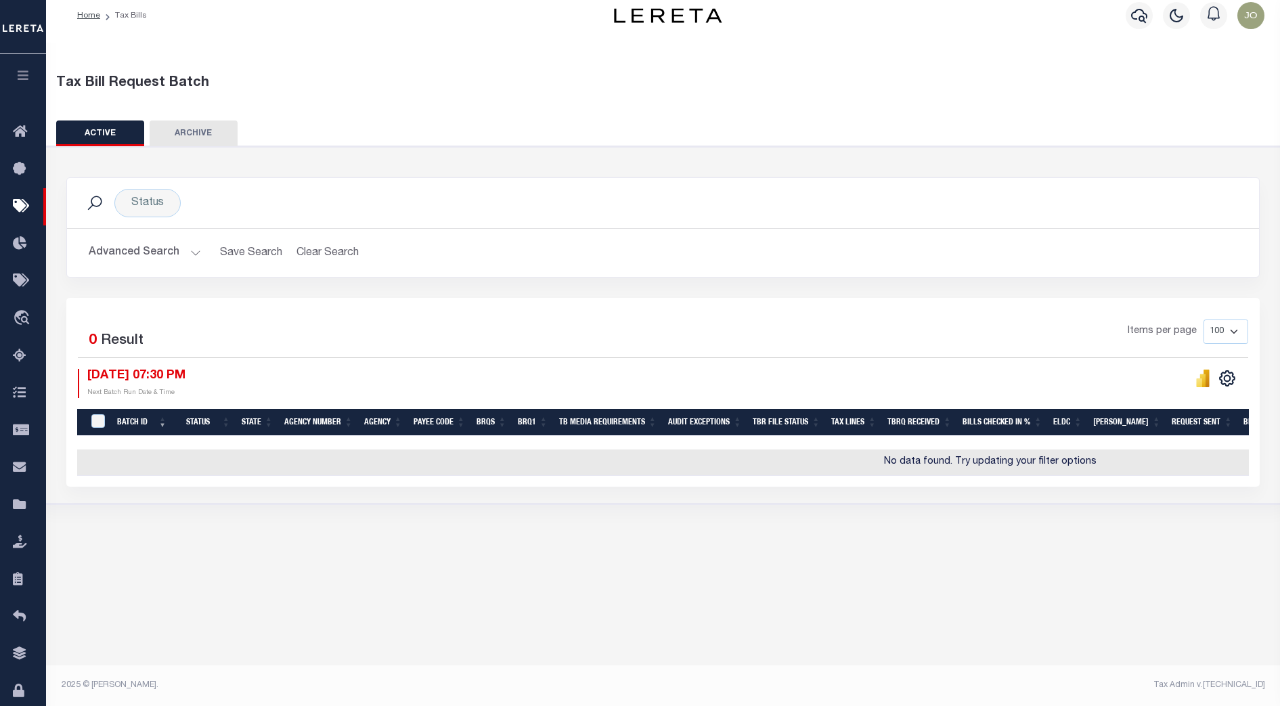
click at [182, 260] on button "Advanced Search" at bounding box center [145, 253] width 112 height 26
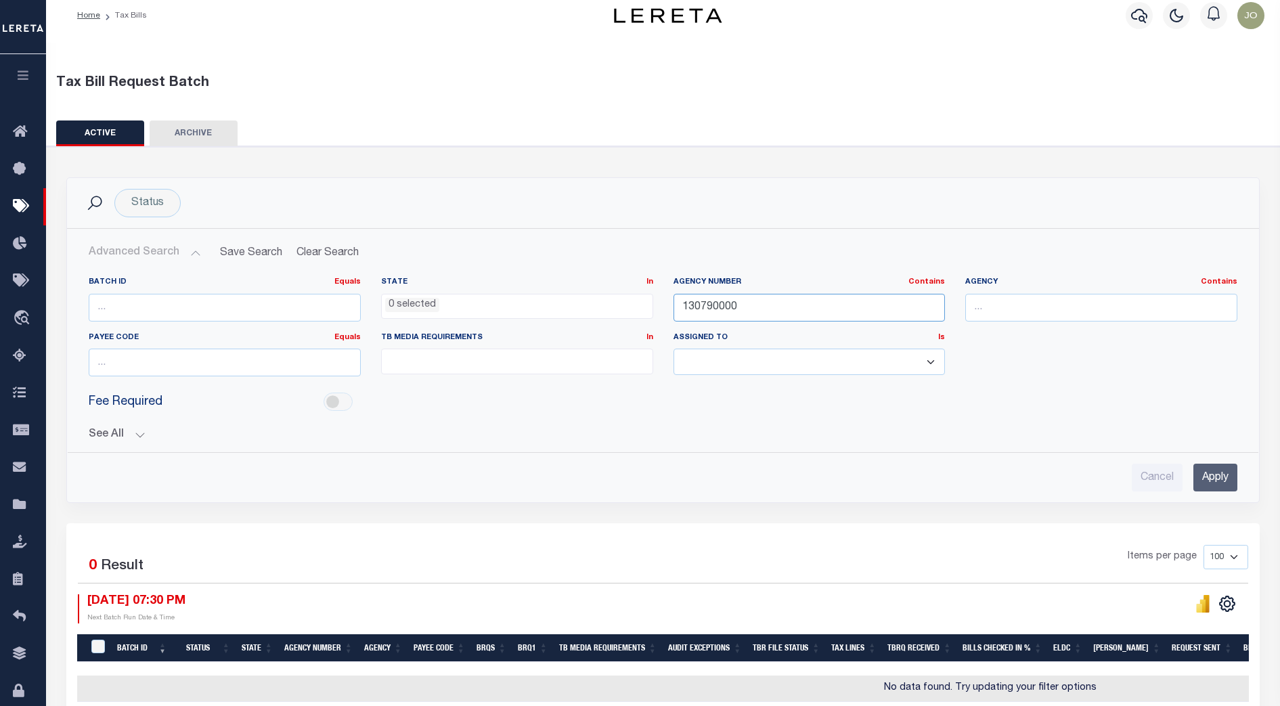
click at [727, 305] on input "130790000" at bounding box center [810, 308] width 272 height 28
paste input "42243"
click at [1211, 470] on input "Apply" at bounding box center [1216, 478] width 44 height 28
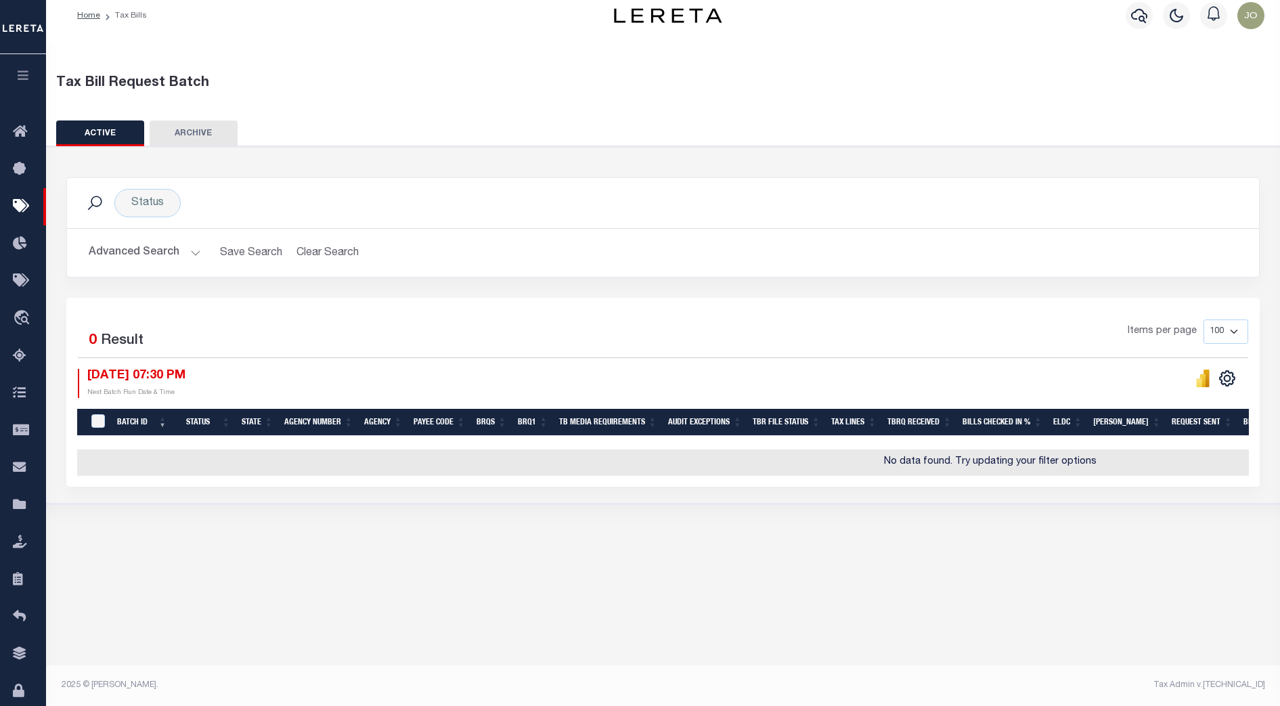
click at [190, 252] on button "Advanced Search" at bounding box center [145, 253] width 112 height 26
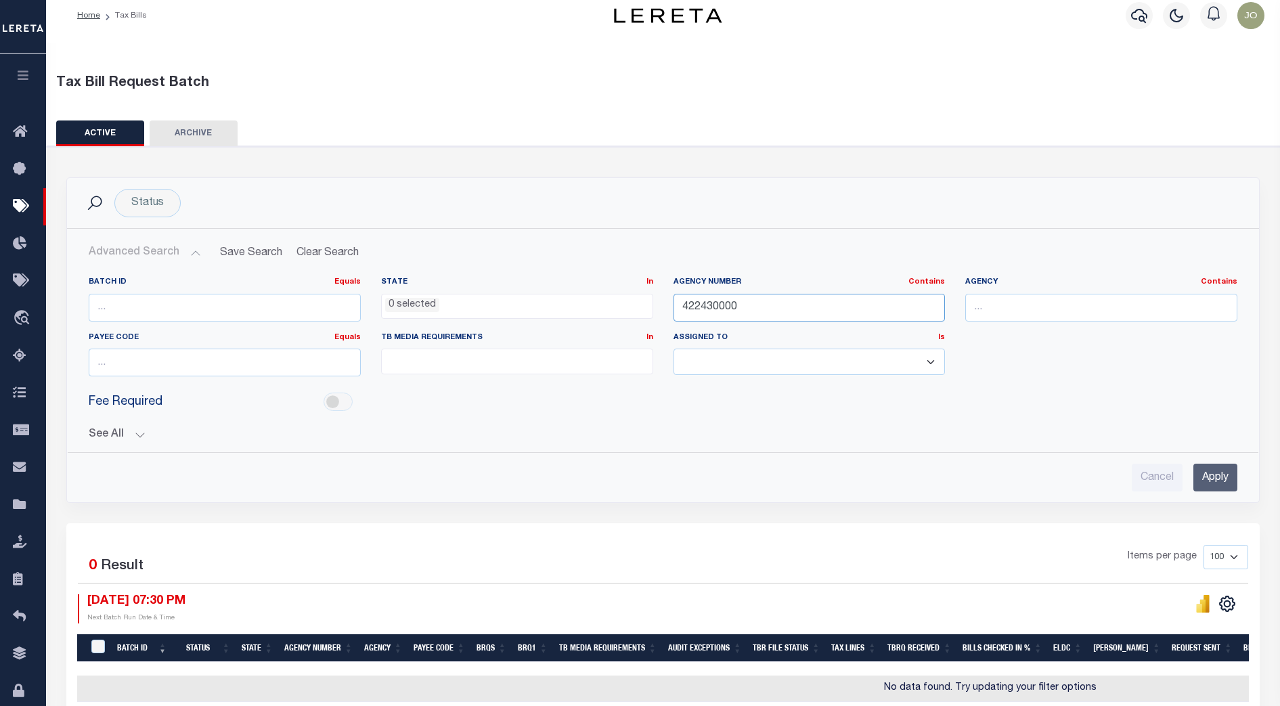
click at [702, 300] on input "422430000" at bounding box center [810, 308] width 272 height 28
paste input "09009"
click at [1217, 473] on input "Apply" at bounding box center [1216, 478] width 44 height 28
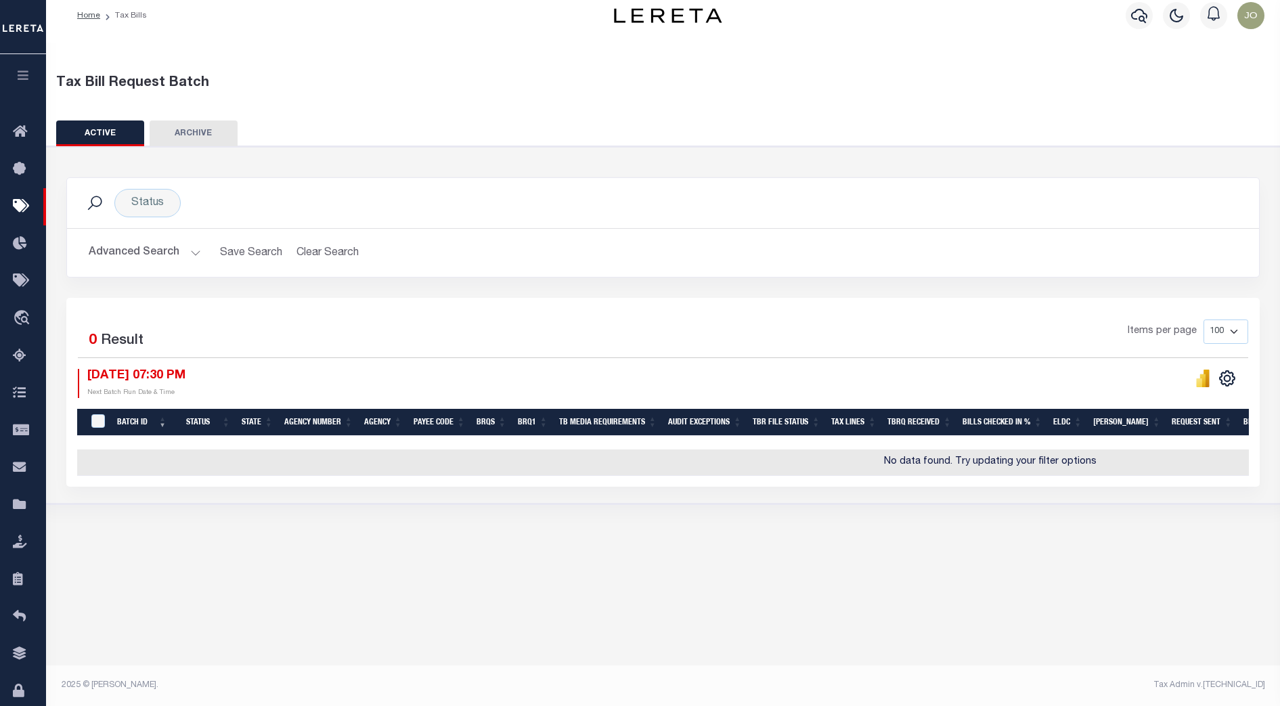
click at [181, 253] on button "Advanced Search" at bounding box center [145, 253] width 112 height 26
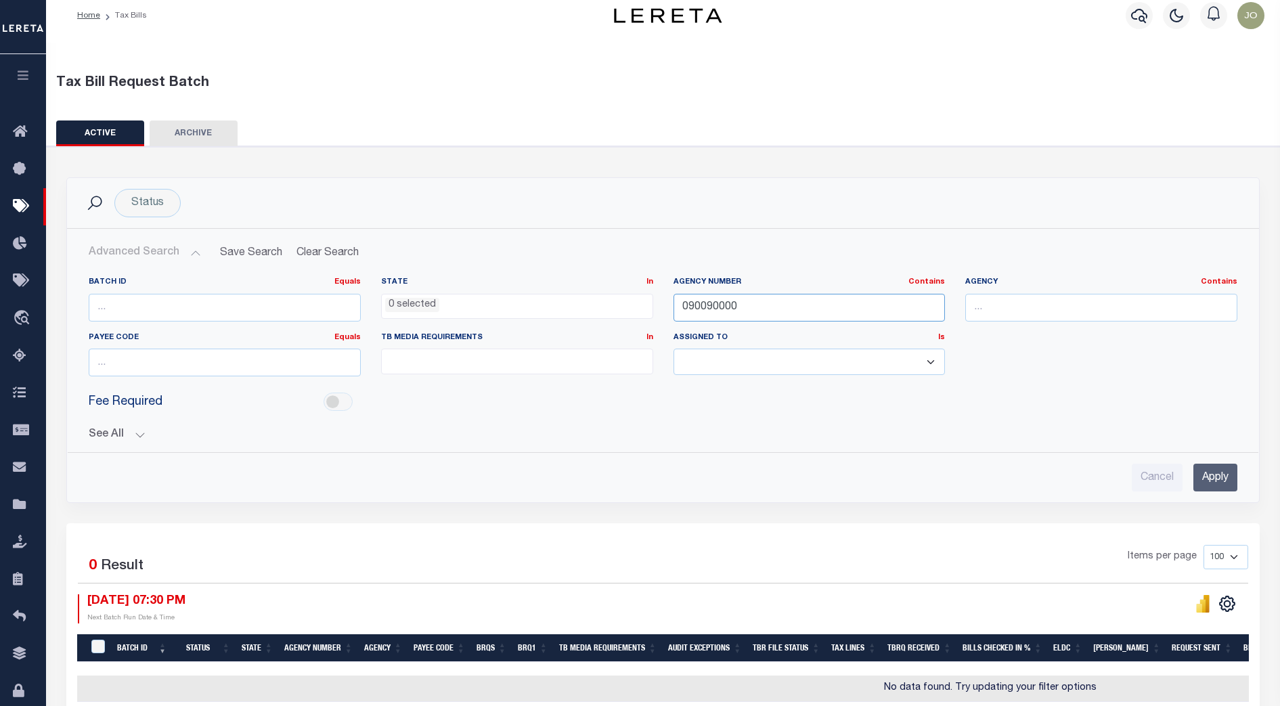
click at [777, 310] on input "090090000" at bounding box center [810, 308] width 272 height 28
paste input "24053"
click at [1210, 471] on input "Apply" at bounding box center [1216, 478] width 44 height 28
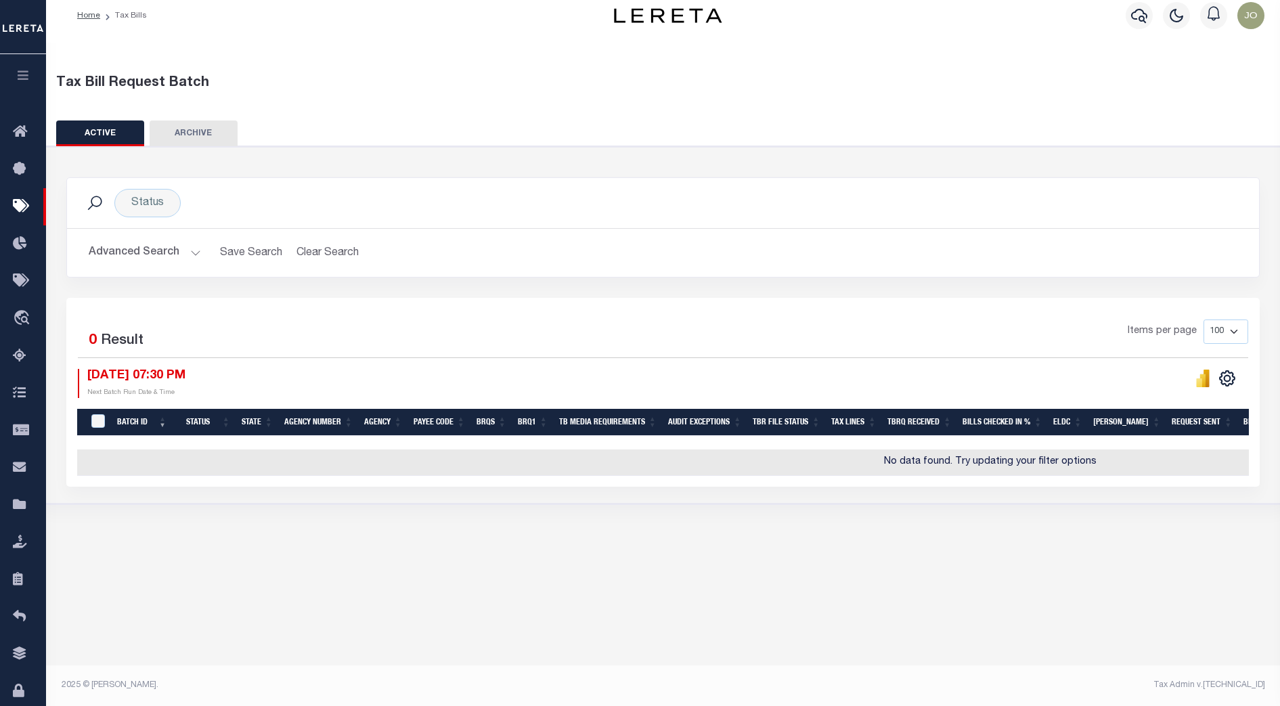
click at [190, 251] on button "Advanced Search" at bounding box center [145, 253] width 112 height 26
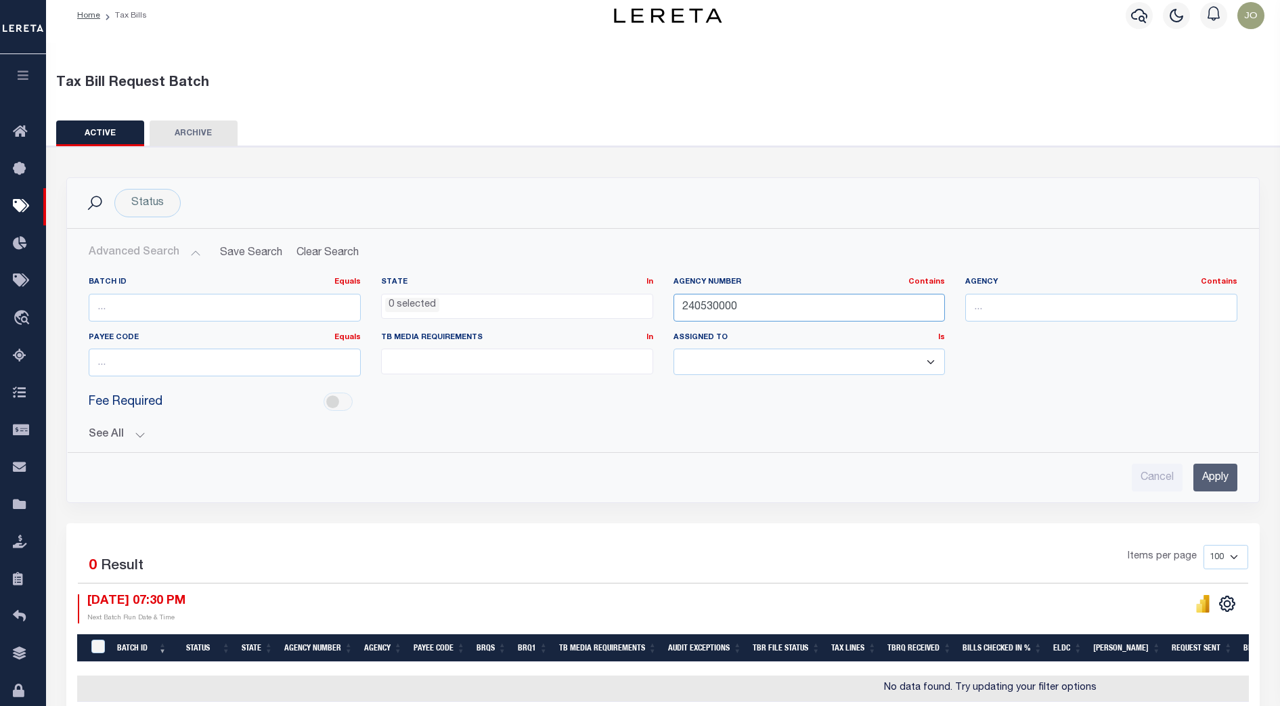
click at [727, 309] on input "240530000" at bounding box center [810, 308] width 272 height 28
paste input "203"
click at [1207, 472] on input "Apply" at bounding box center [1216, 478] width 44 height 28
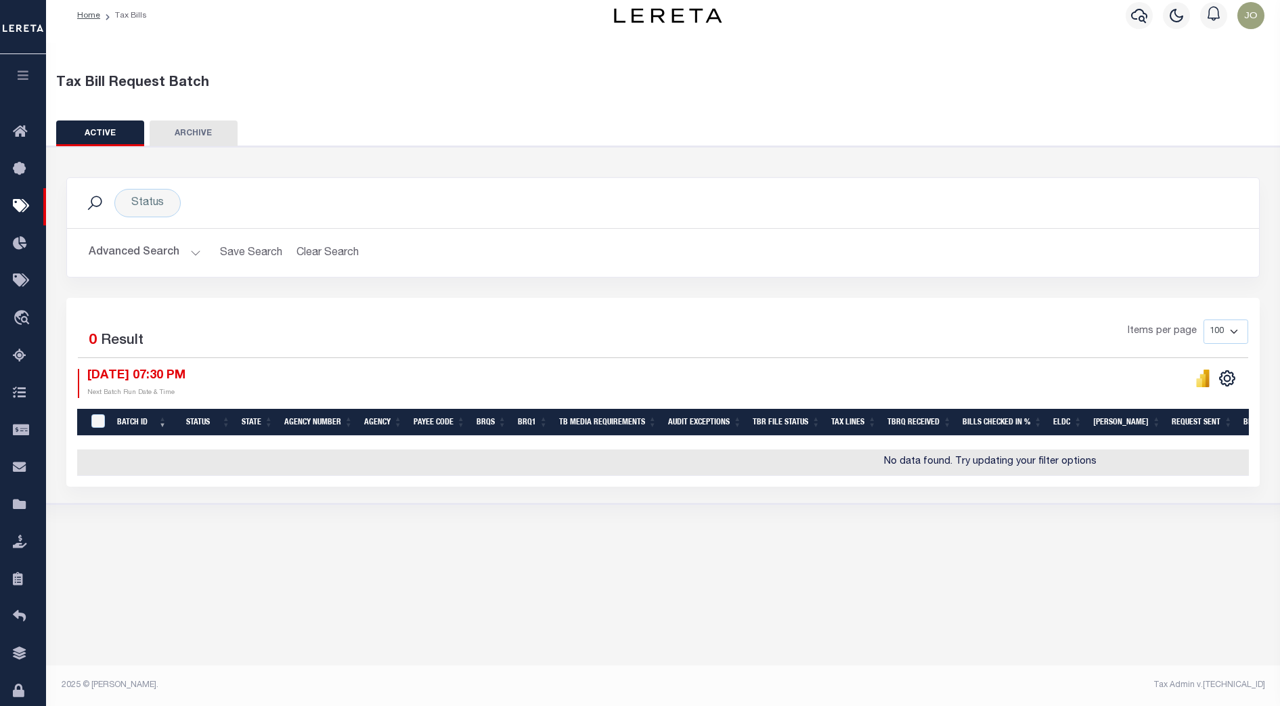
click at [161, 255] on button "Advanced Search" at bounding box center [145, 253] width 112 height 26
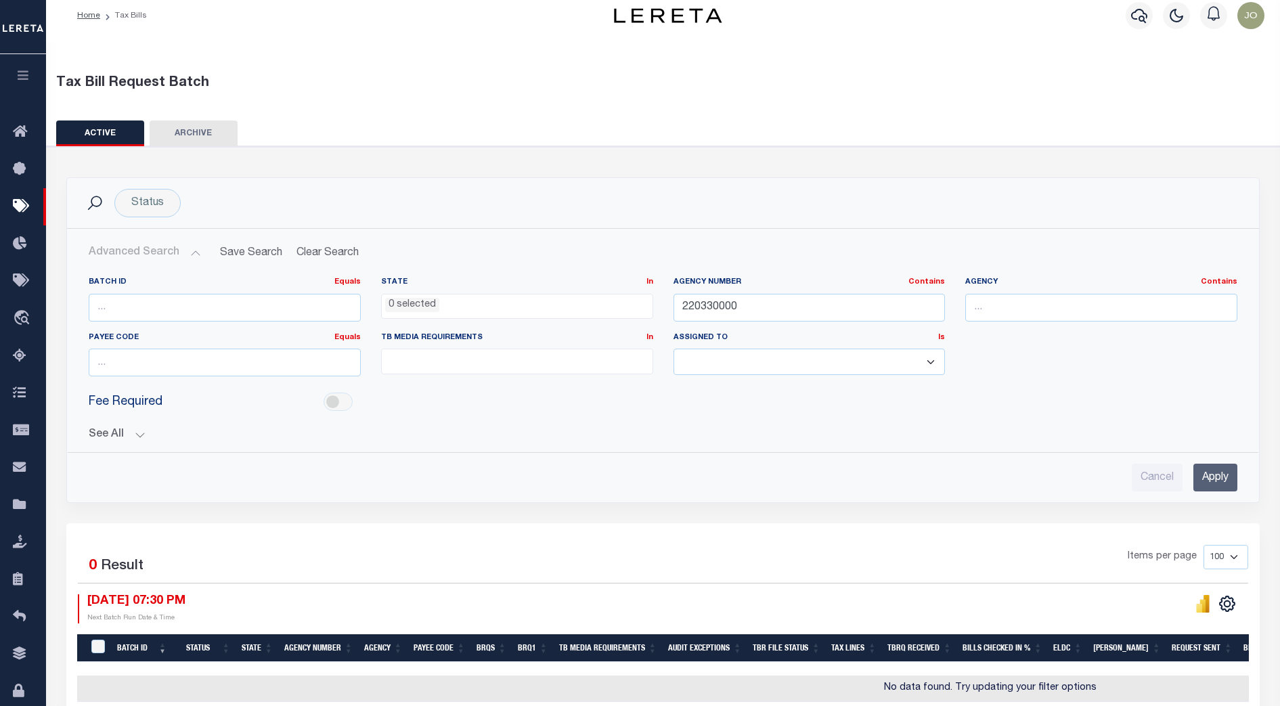
click at [187, 250] on button "Advanced Search" at bounding box center [145, 253] width 112 height 26
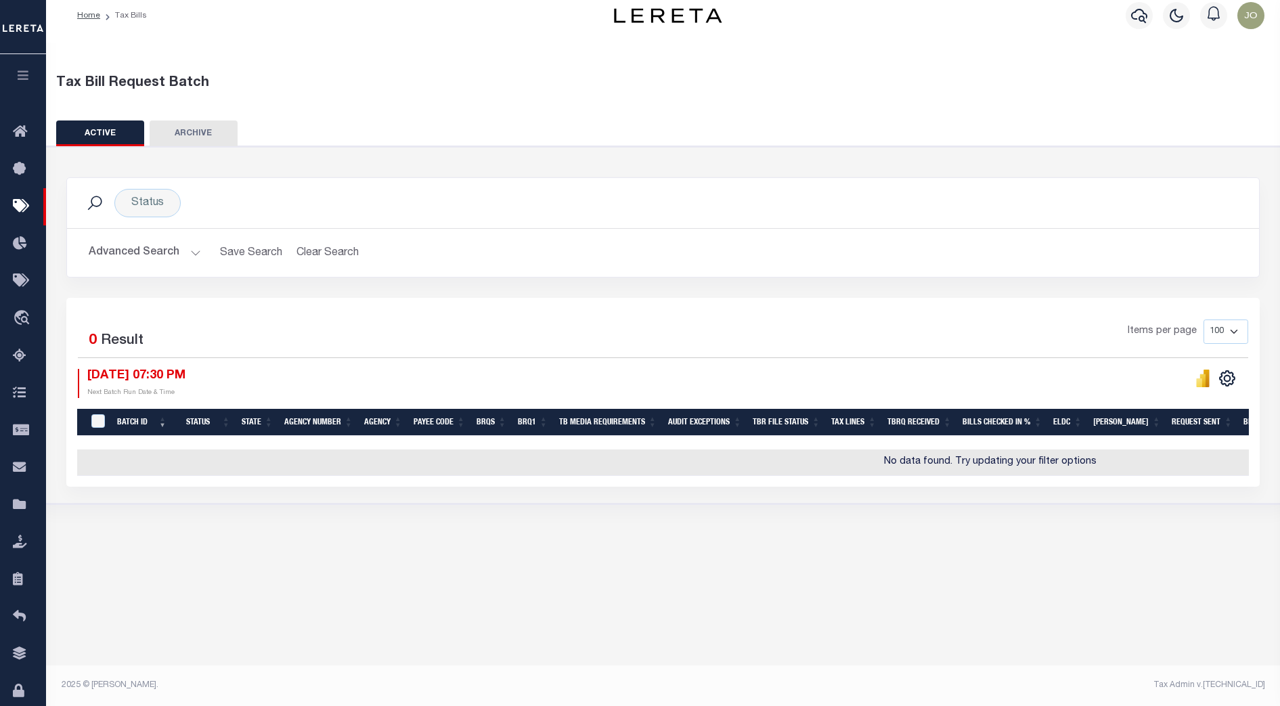
click at [192, 252] on button "Advanced Search" at bounding box center [145, 253] width 112 height 26
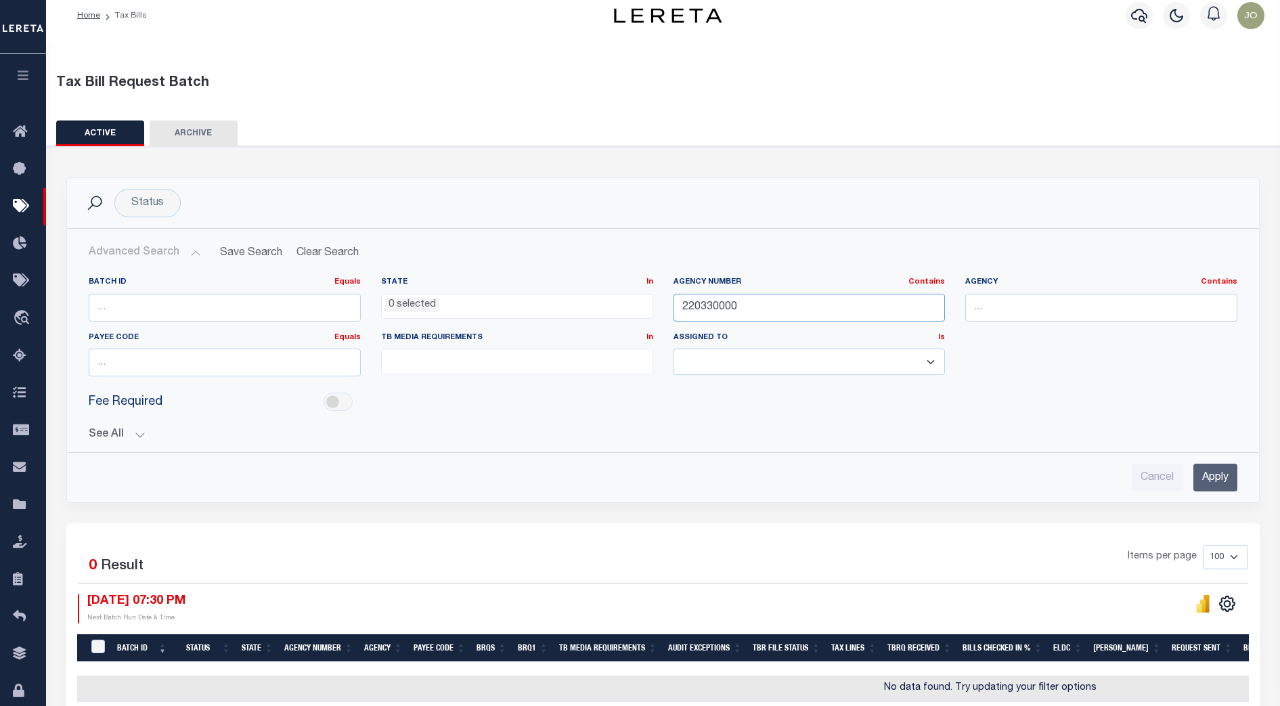
click at [693, 309] on input "220330000" at bounding box center [810, 308] width 272 height 28
paste input "13079"
type input "130790000"
click at [1215, 482] on input "Apply" at bounding box center [1216, 478] width 44 height 28
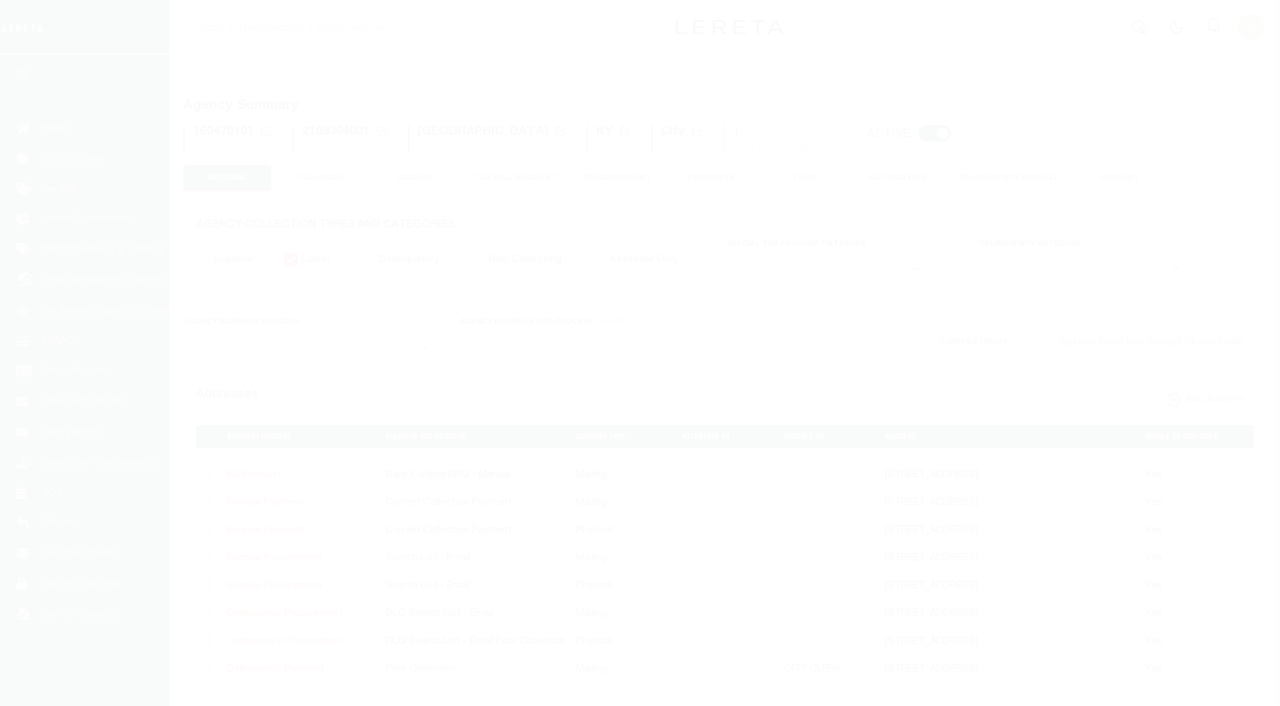
select select
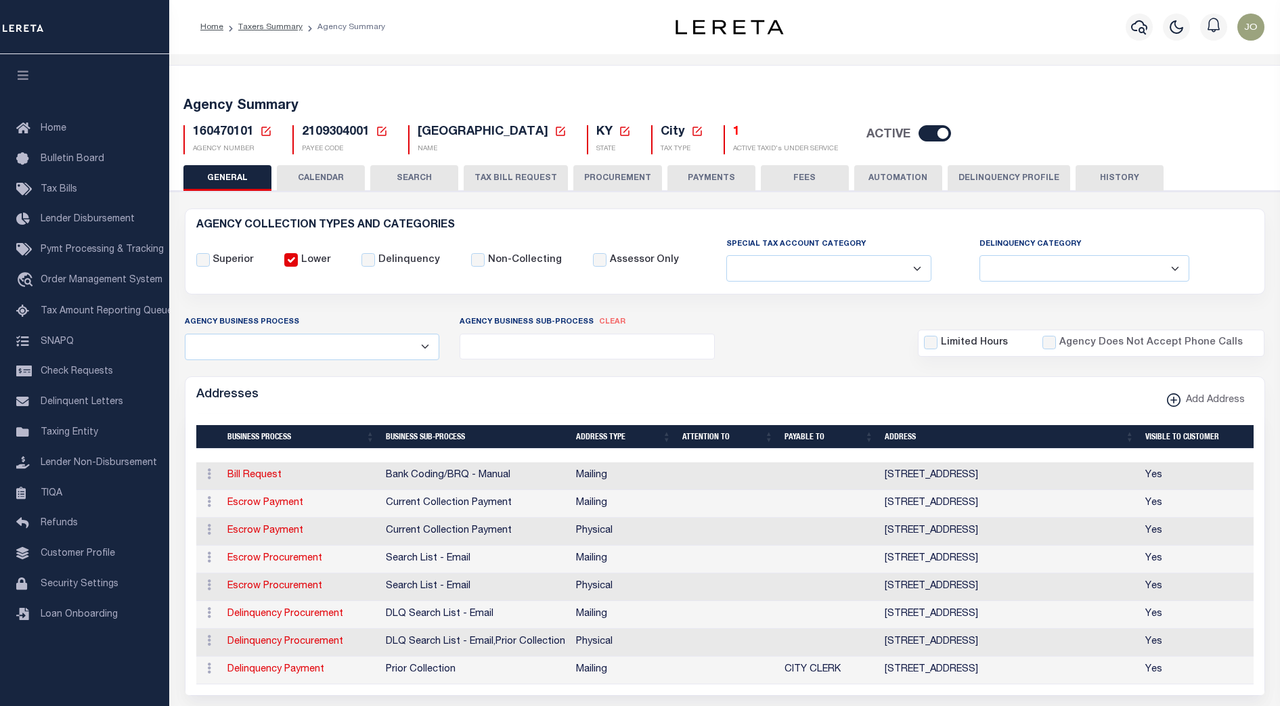
click at [333, 177] on button "CALENDAR" at bounding box center [321, 178] width 88 height 26
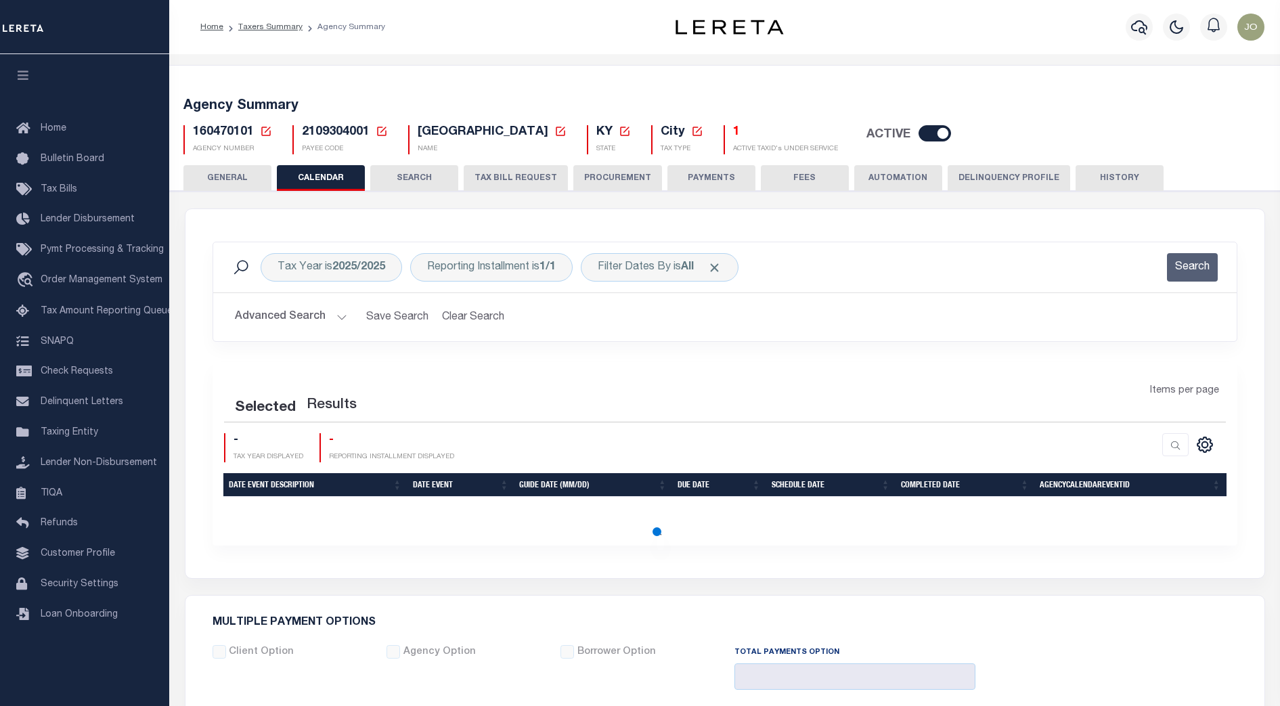
checkbox input "false"
type input "1"
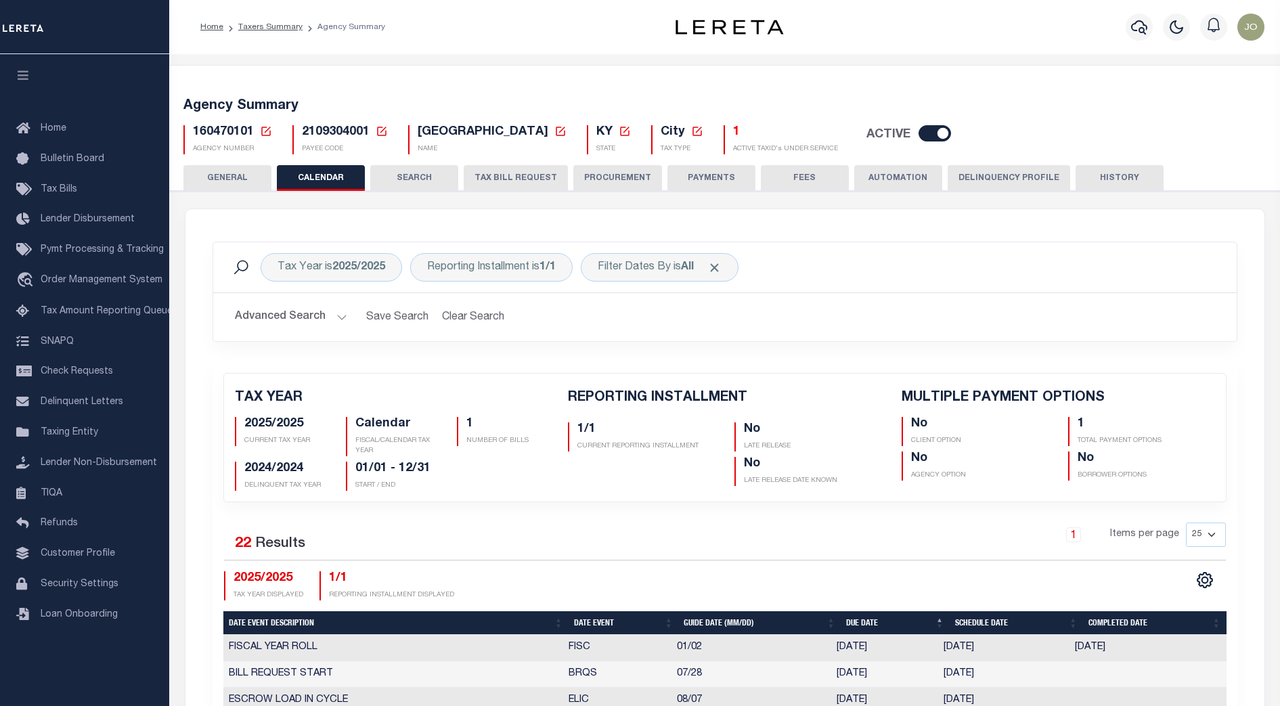
click at [495, 181] on button "TAX BILL REQUEST" at bounding box center [516, 178] width 104 height 26
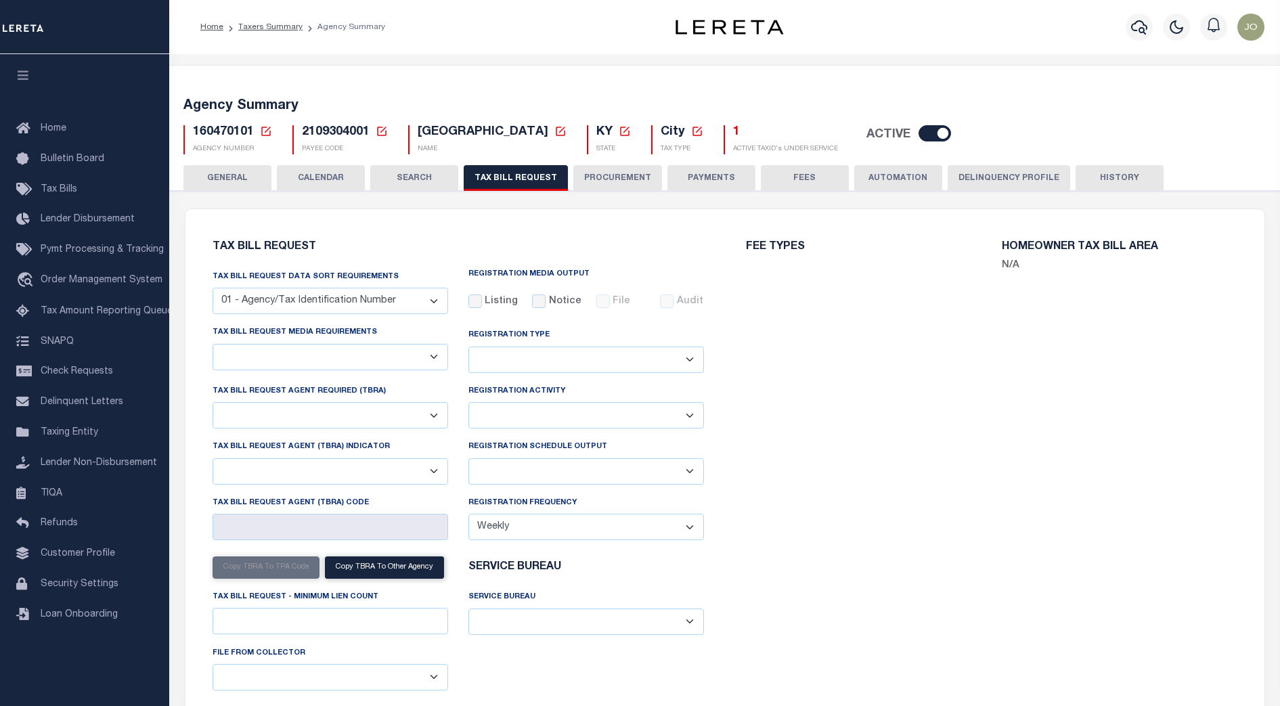
select select "30"
checkbox input "false"
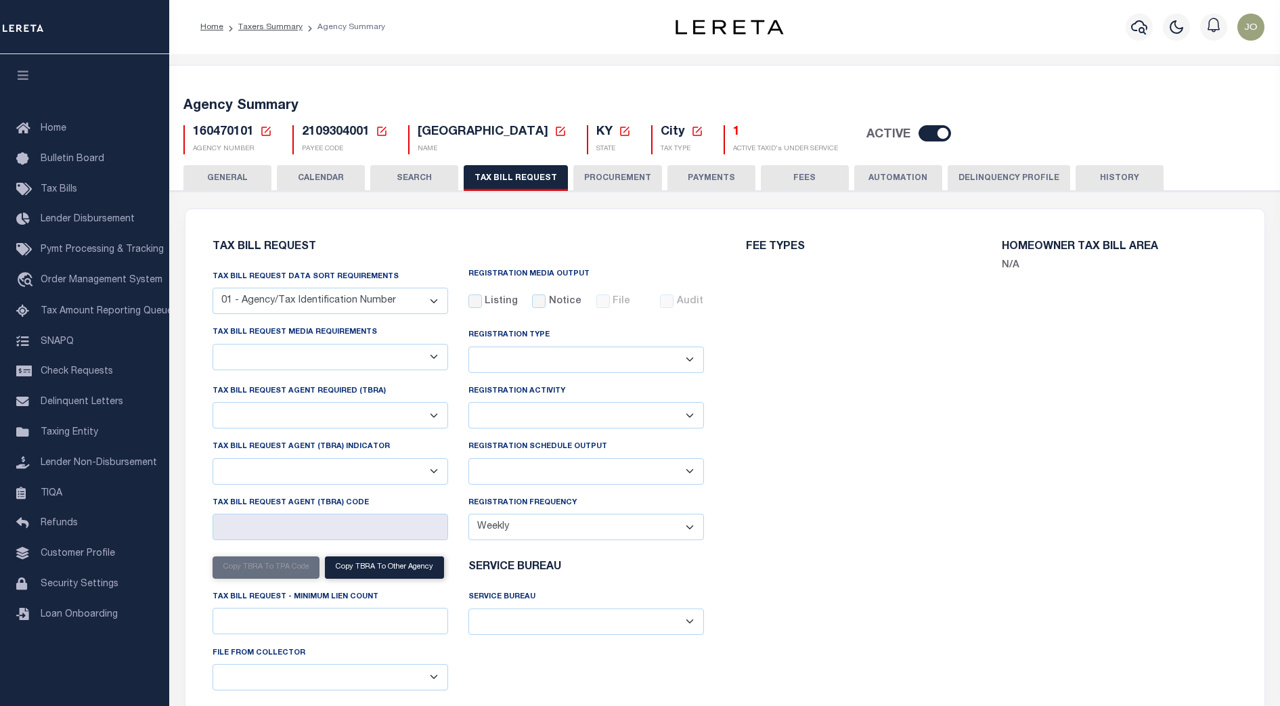
select select "22"
select select "false"
select select
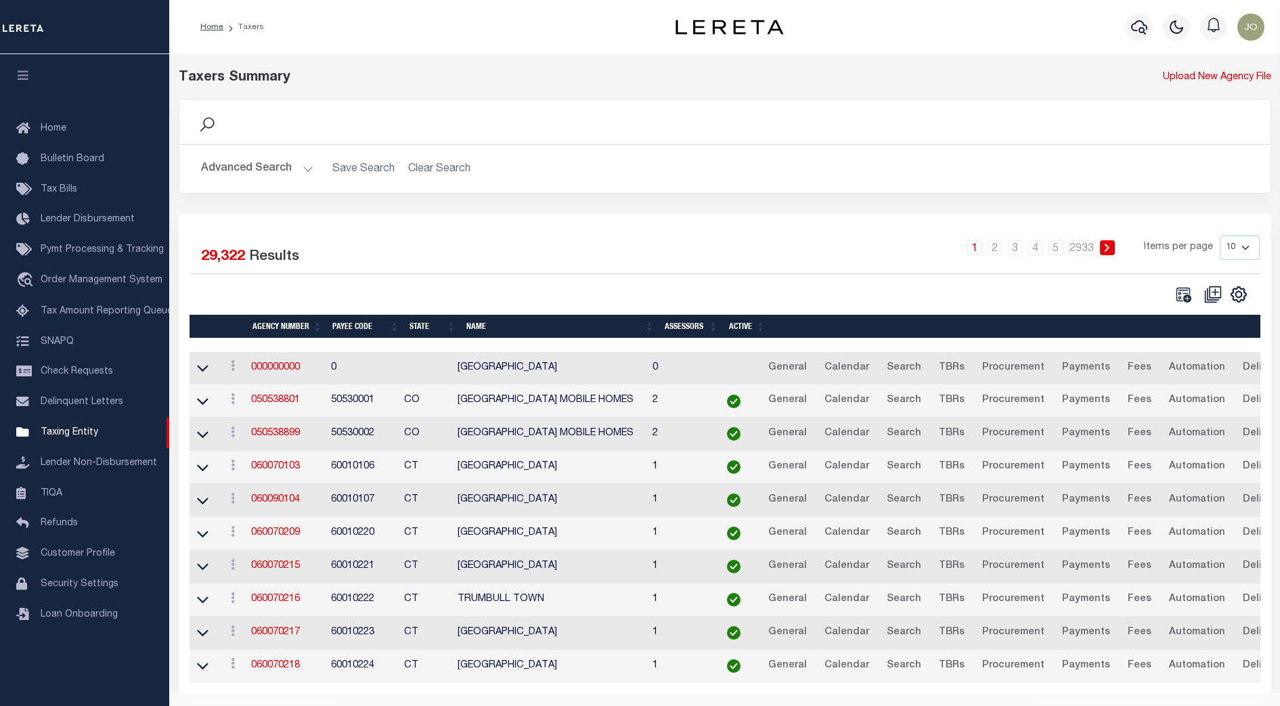
click at [285, 167] on button "Advanced Search" at bounding box center [257, 169] width 112 height 26
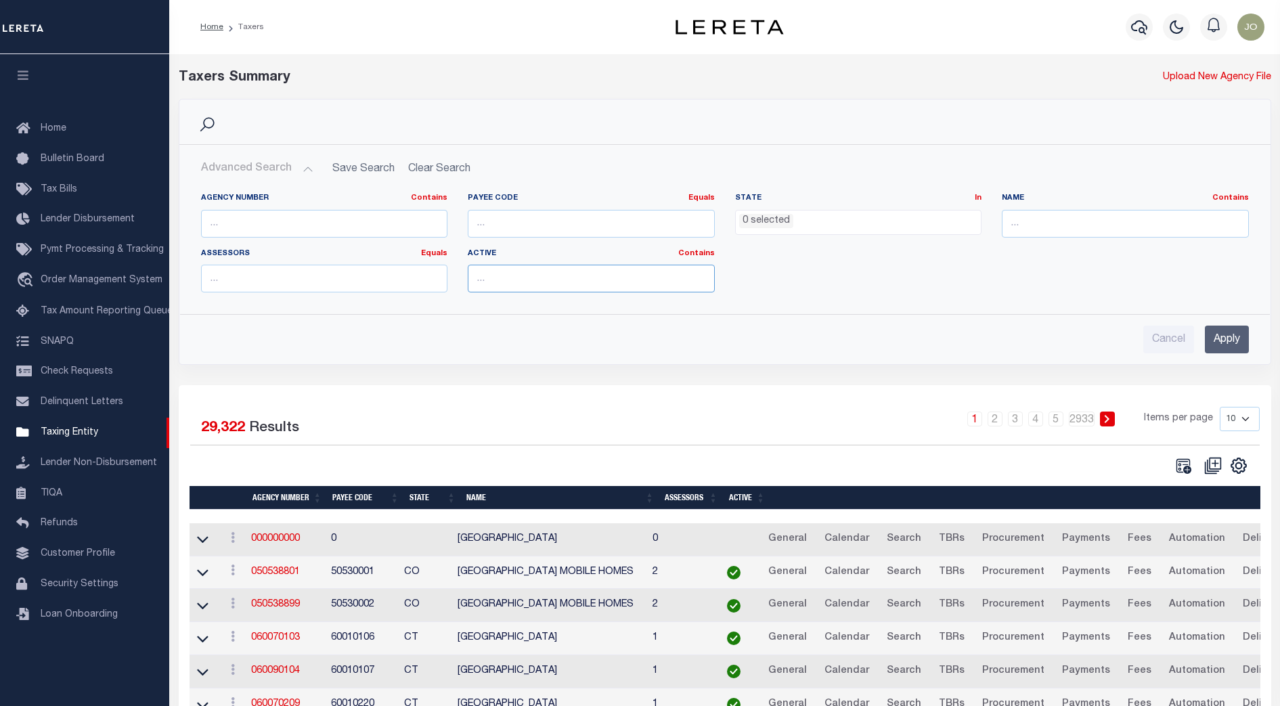
click at [534, 280] on input "text" at bounding box center [591, 279] width 247 height 28
click at [848, 280] on div "Agency Number Contains Contains Is Payee Code Equals Equals Is Not Equal To Is …" at bounding box center [725, 248] width 1069 height 110
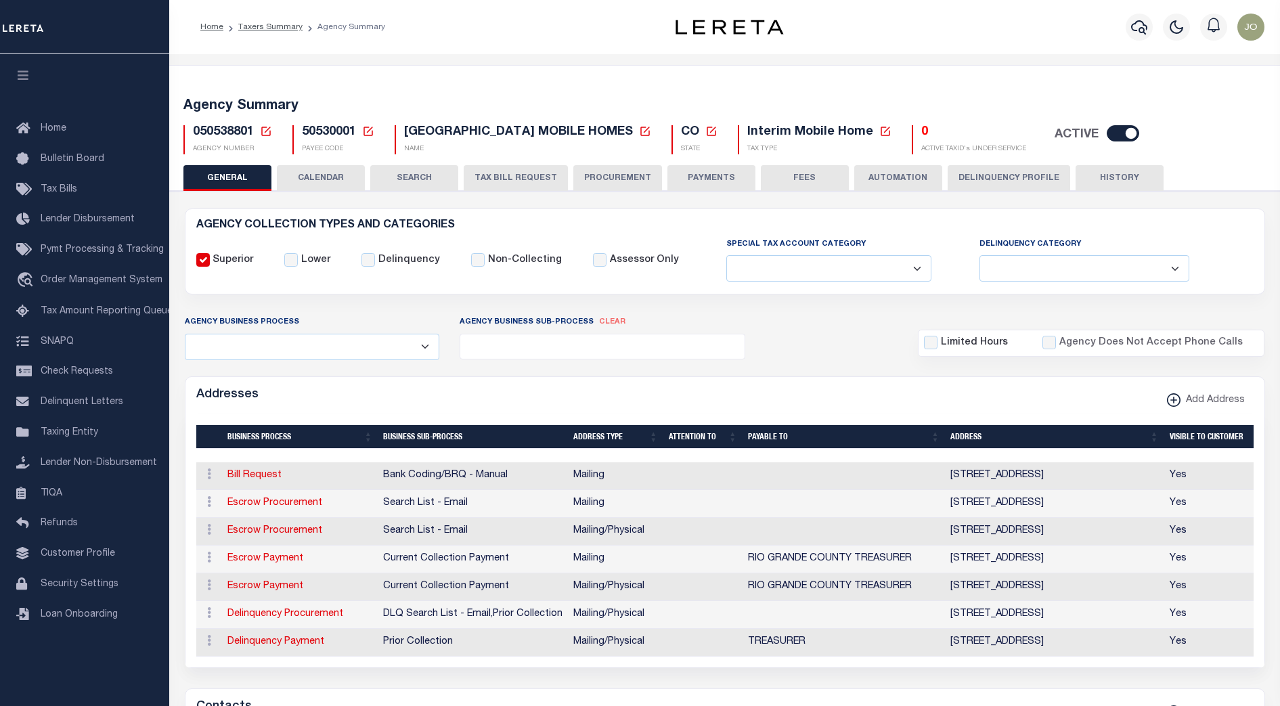
select select
click at [496, 177] on button "TAX BILL REQUEST" at bounding box center [516, 178] width 104 height 26
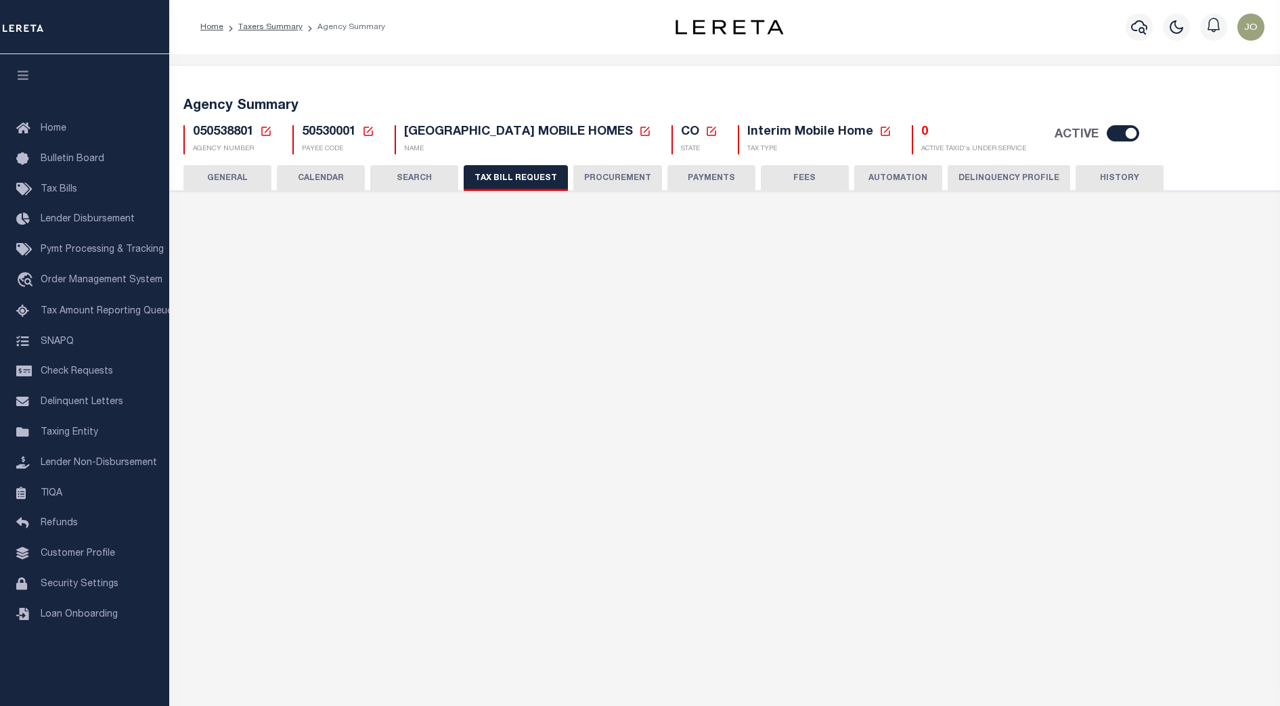
select select "27"
checkbox input "false"
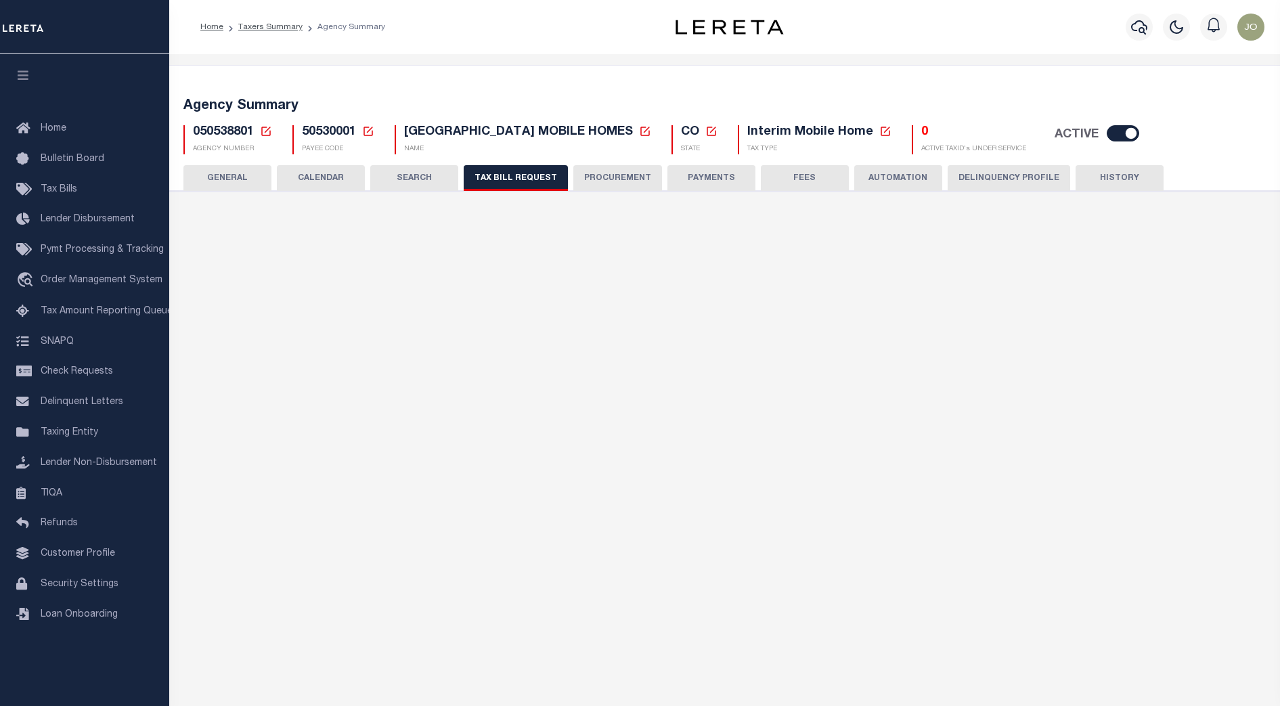
select select "22"
select select "false"
select select
select select "7803021001"
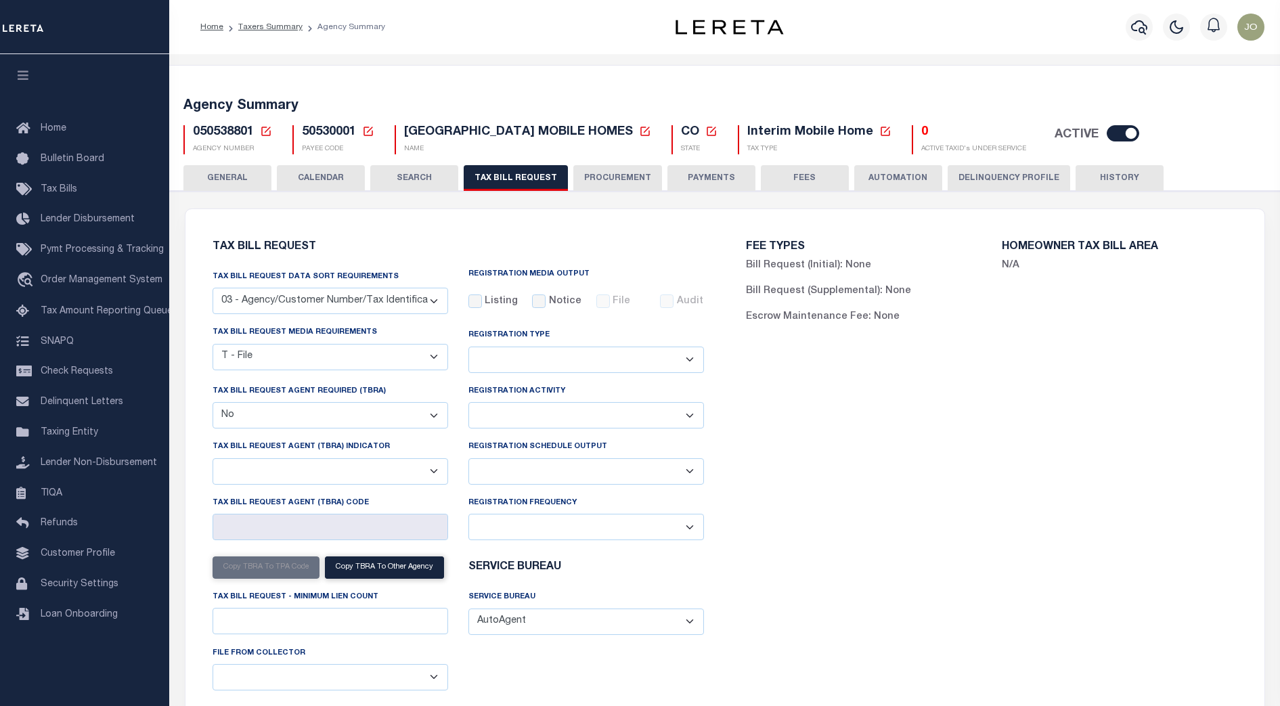
click at [1134, 386] on div "FEE TYPES Bill Request (Initial): None Bill Request (Supplemental): None Escrow…" at bounding box center [992, 479] width 534 height 509
click at [932, 418] on div "FEE TYPES Bill Request (Initial): None Bill Request (Supplemental): None Escrow…" at bounding box center [992, 479] width 534 height 509
click at [851, 426] on div "FEE TYPES Bill Request (Initial): None Bill Request (Supplemental): None Escrow…" at bounding box center [992, 479] width 534 height 509
